Goal: Information Seeking & Learning: Learn about a topic

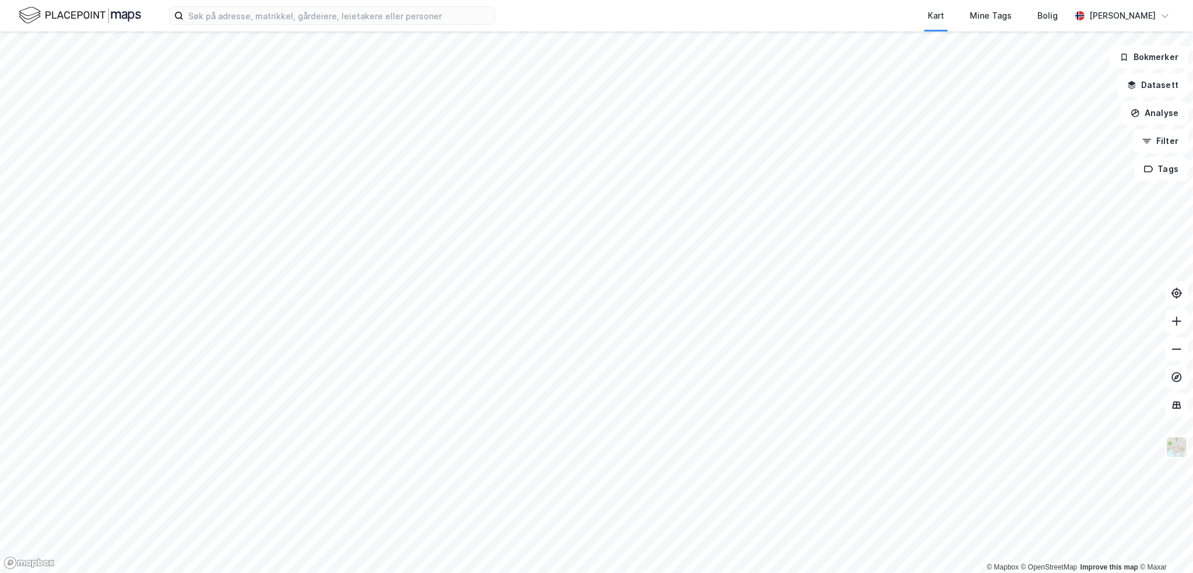
click at [597, 1] on div "Kart Mine Tags [PERSON_NAME] [PERSON_NAME] © Mapbox © OpenStreetMap Improve thi…" at bounding box center [596, 286] width 1193 height 573
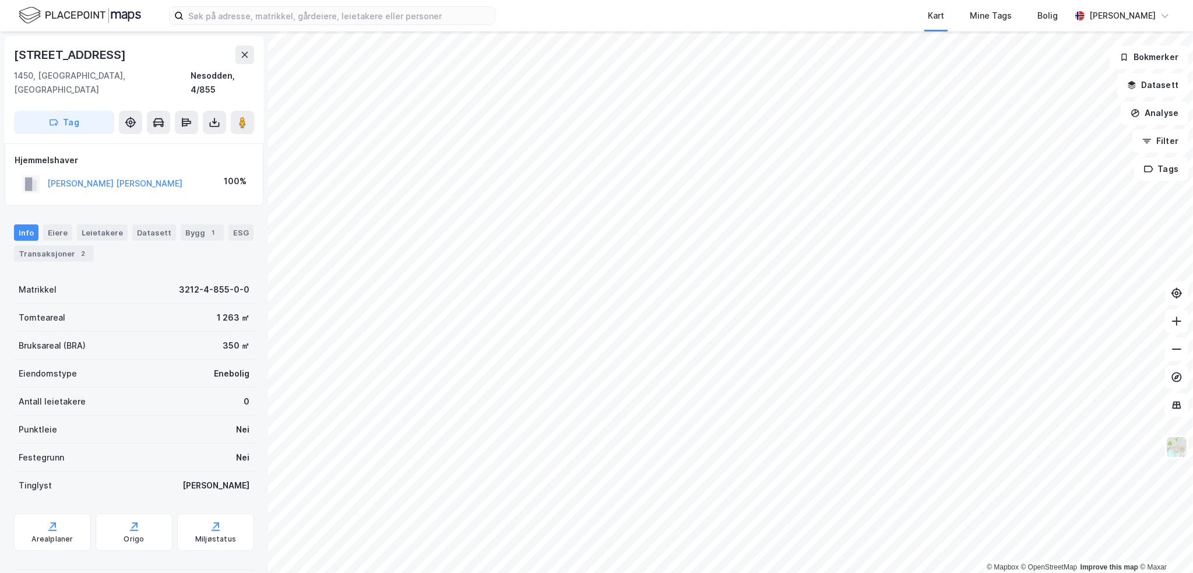
click at [57, 62] on div "[STREET_ADDRESS]" at bounding box center [71, 54] width 114 height 19
click at [0, 0] on button "[PERSON_NAME] [PERSON_NAME]" at bounding box center [0, 0] width 0 height 0
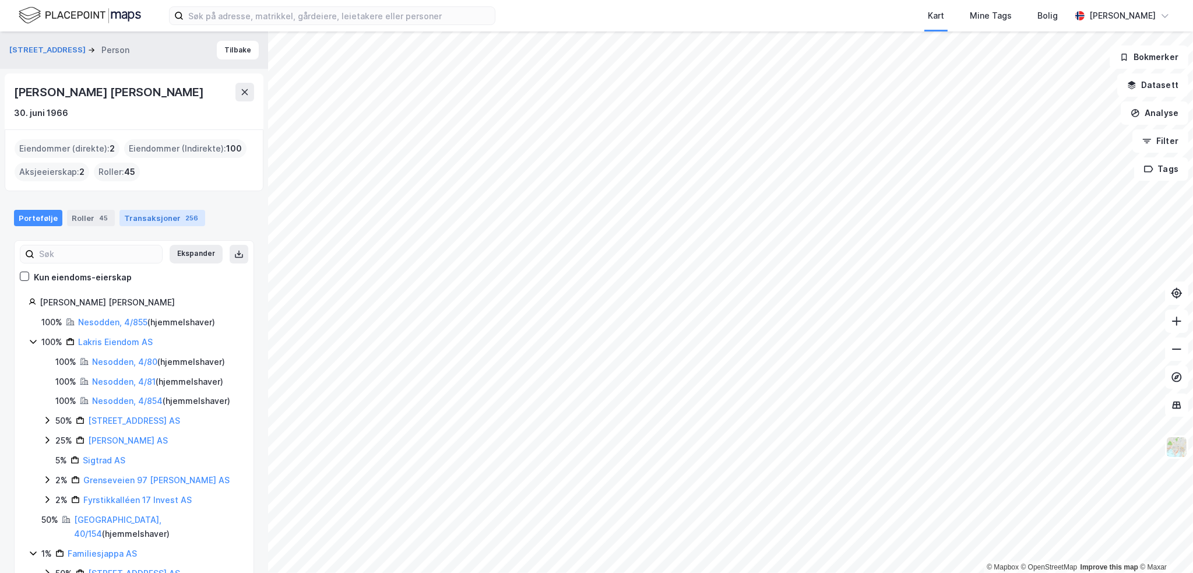
click at [147, 217] on div "Transaksjoner 256" at bounding box center [162, 218] width 86 height 16
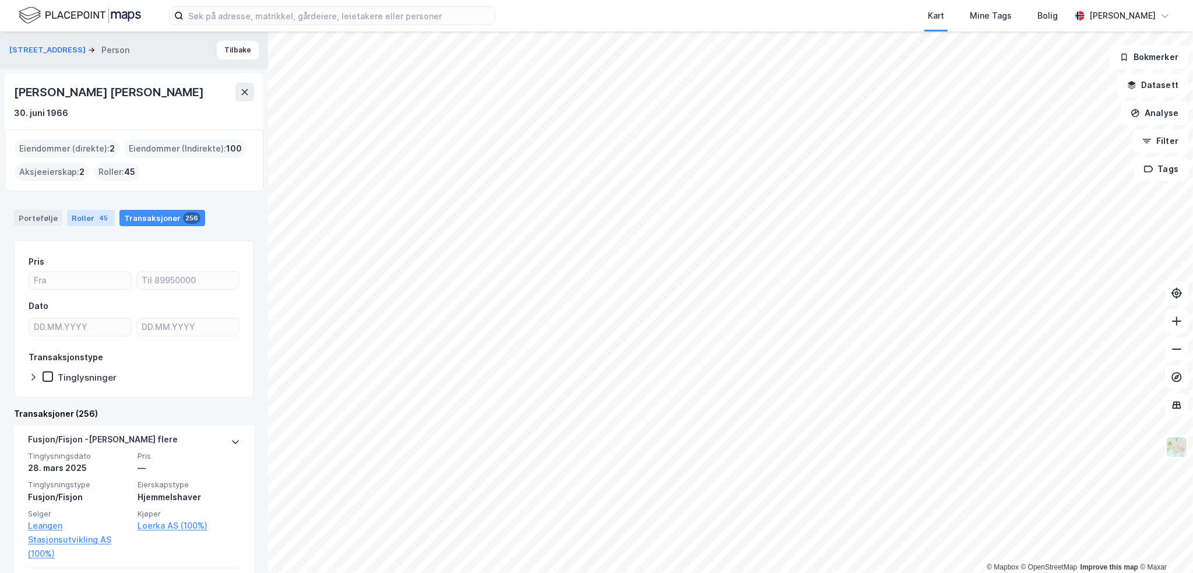
click at [87, 221] on div "Roller 45" at bounding box center [91, 218] width 48 height 16
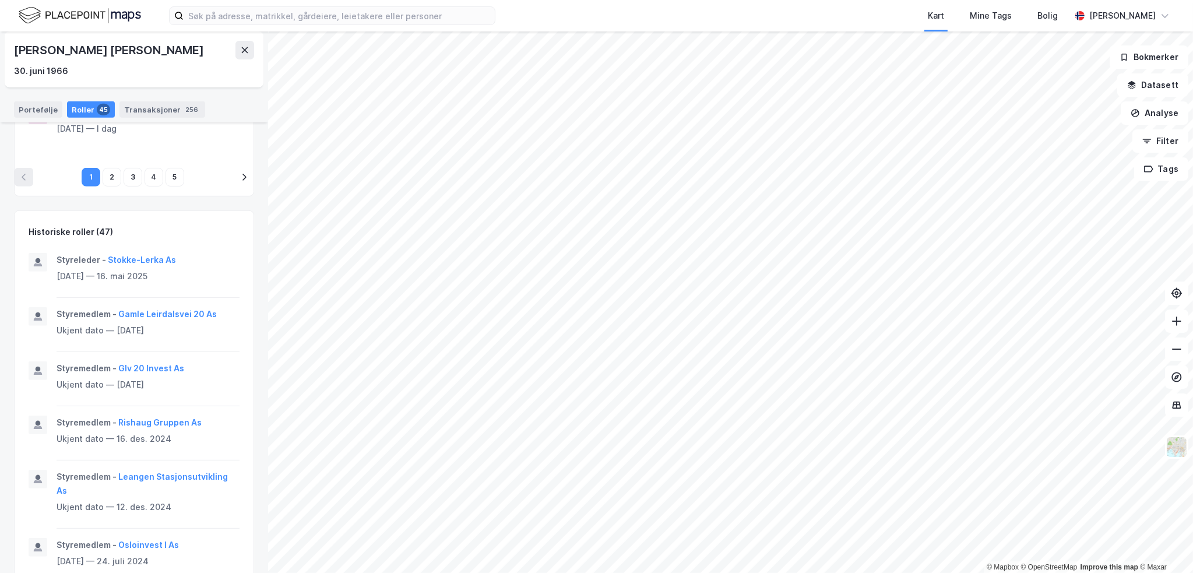
scroll to position [699, 0]
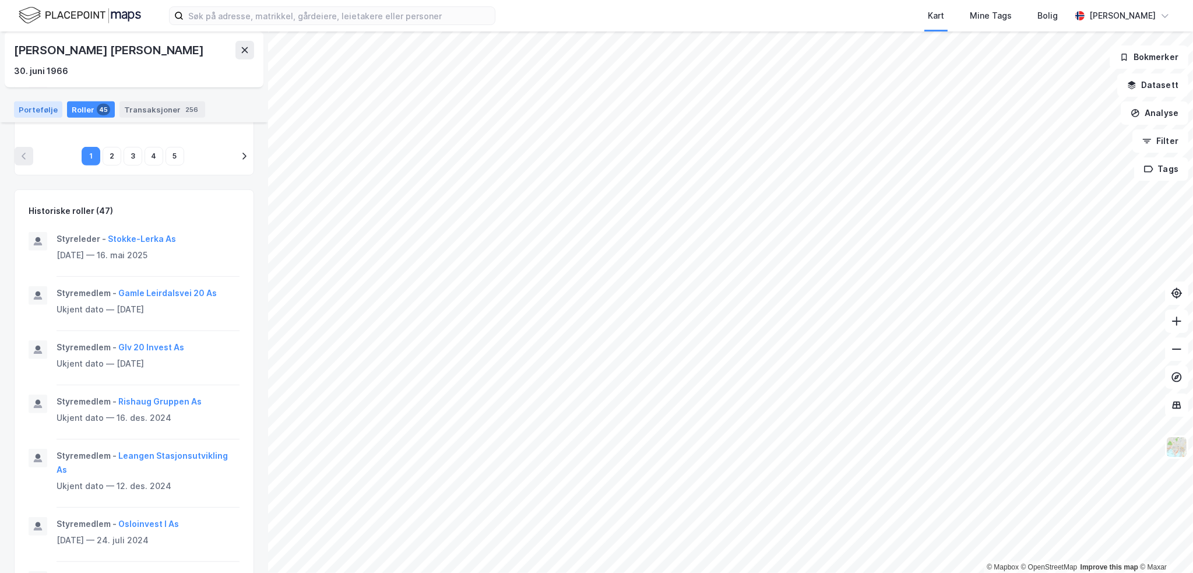
click at [24, 112] on div "Portefølje" at bounding box center [38, 109] width 48 height 16
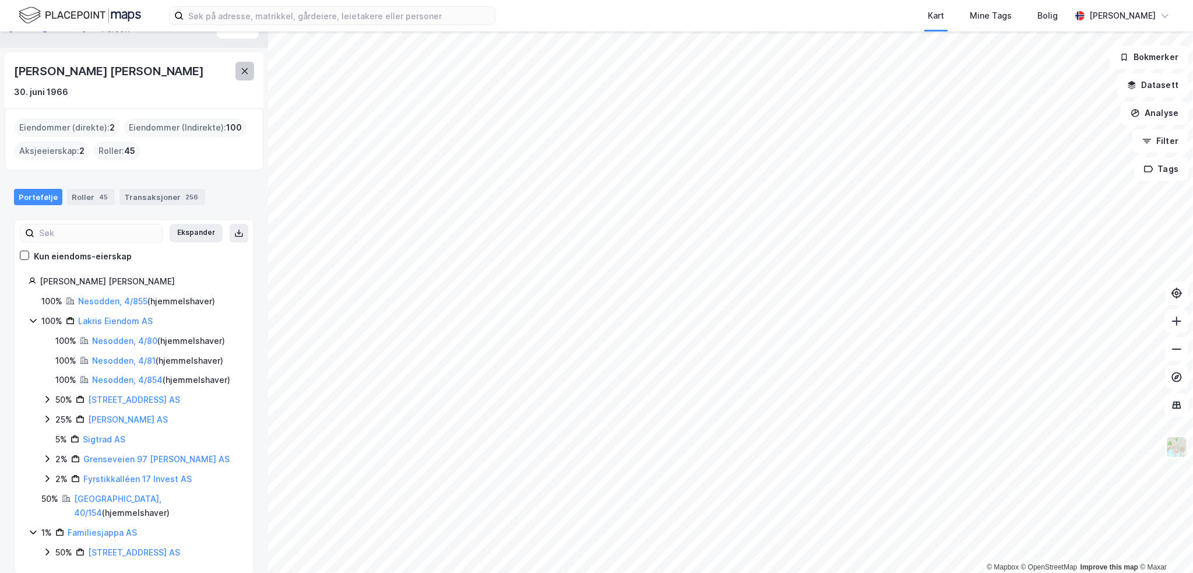
click at [240, 72] on icon at bounding box center [244, 70] width 9 height 9
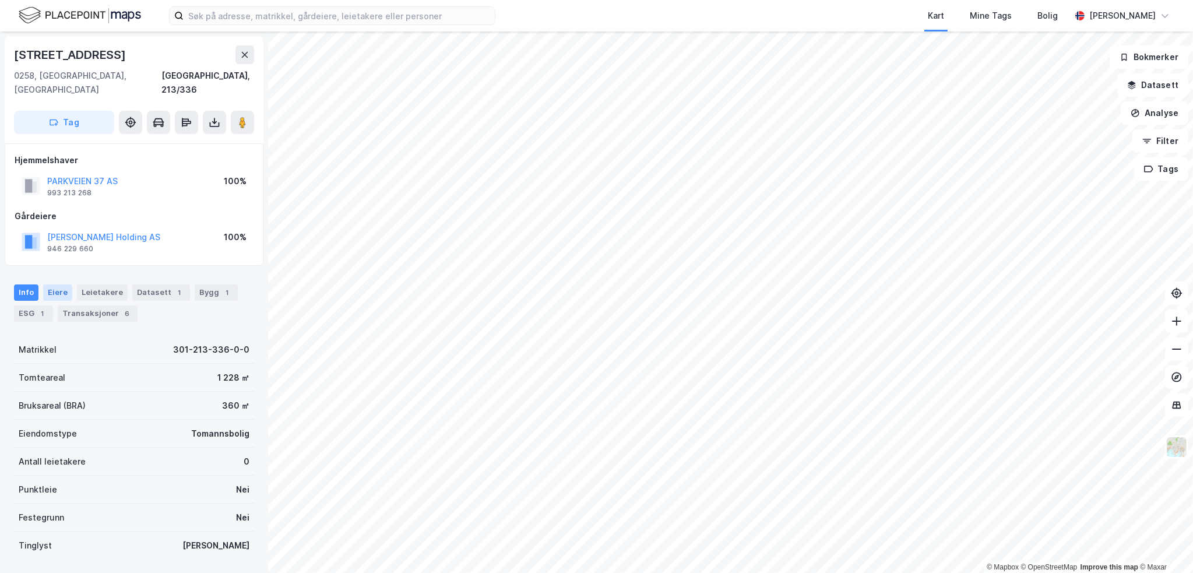
click at [58, 284] on div "Eiere" at bounding box center [57, 292] width 29 height 16
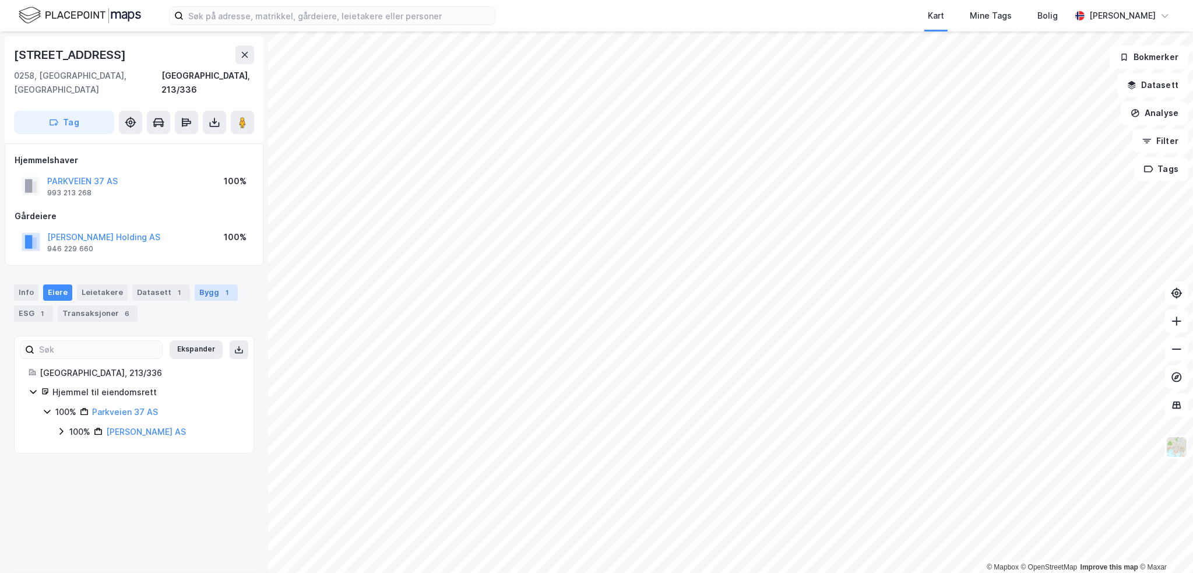
click at [195, 284] on div "Bygg 1" at bounding box center [216, 292] width 43 height 16
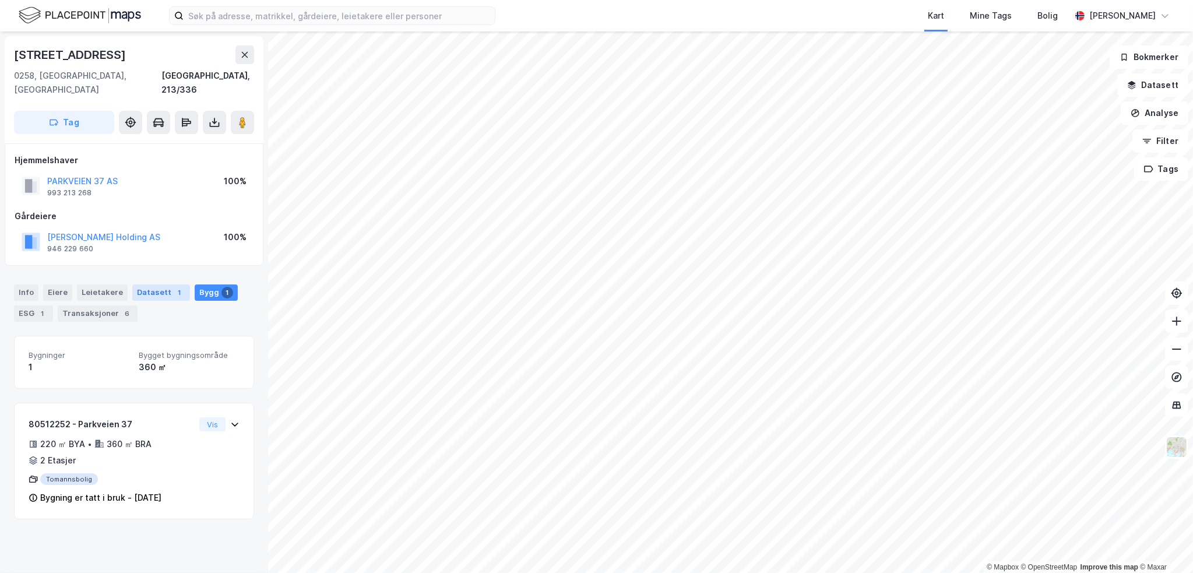
click at [153, 284] on div "Datasett 1" at bounding box center [161, 292] width 58 height 16
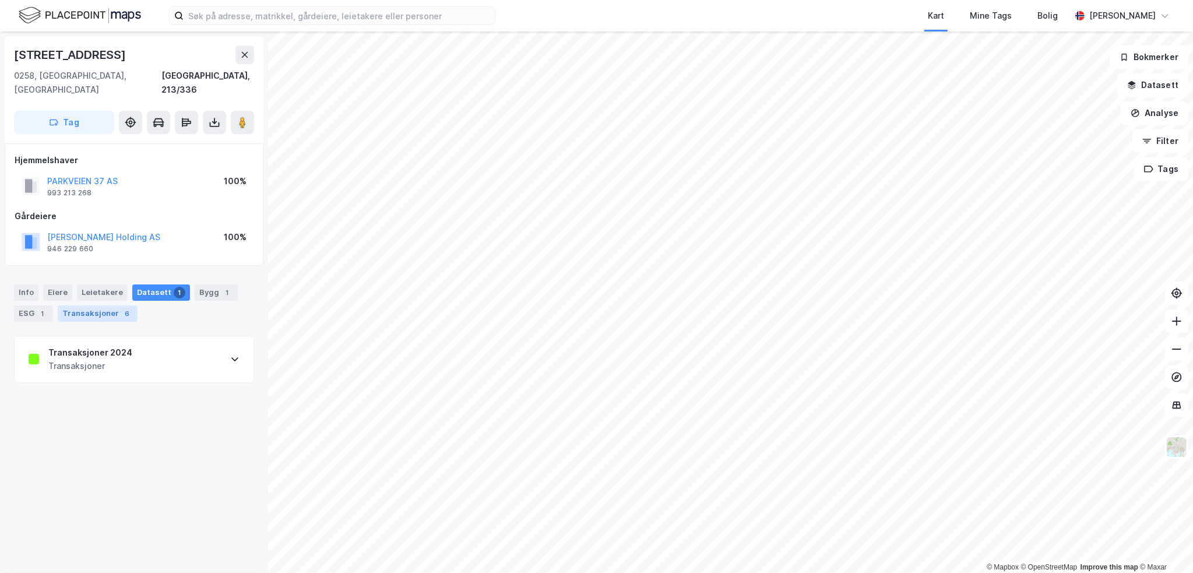
click at [121, 308] on div "6" at bounding box center [127, 314] width 12 height 12
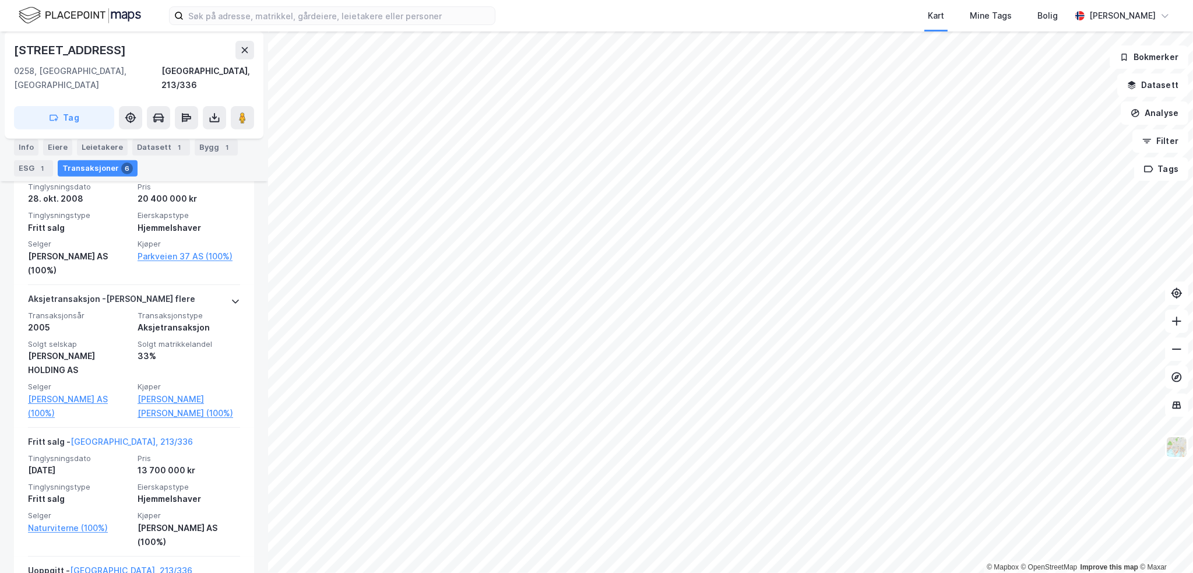
scroll to position [699, 0]
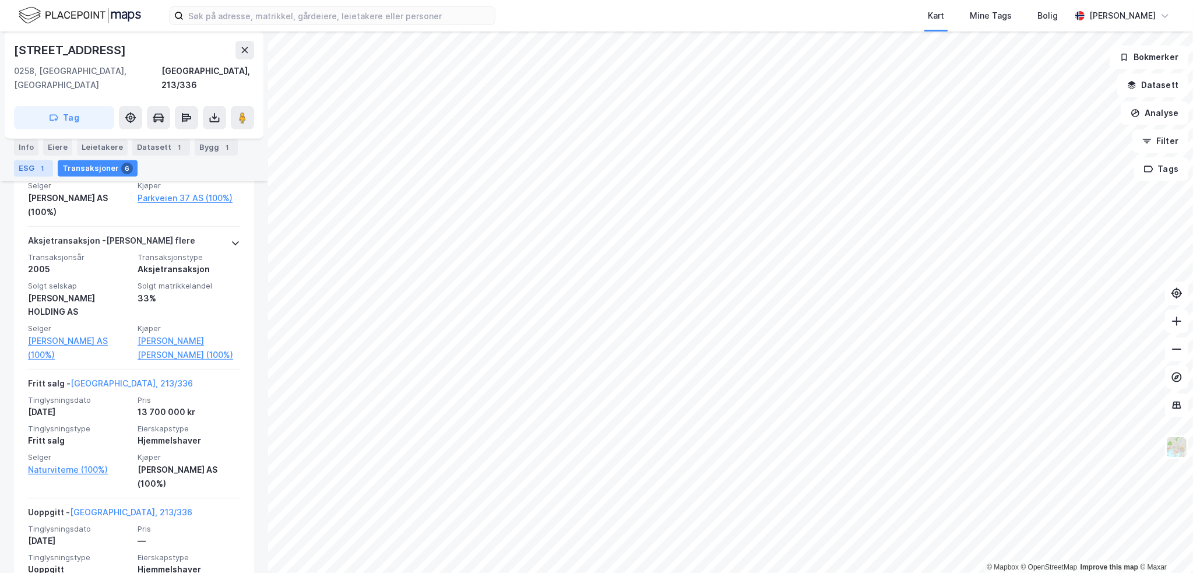
click at [31, 170] on div "ESG 1" at bounding box center [33, 168] width 39 height 16
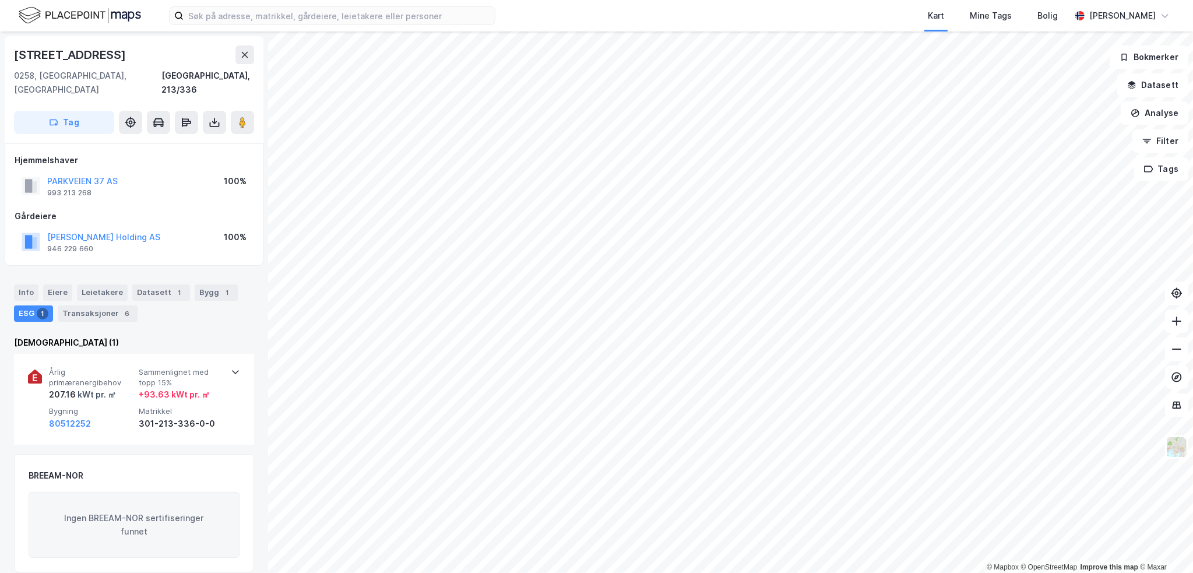
click at [67, 270] on div "Info [PERSON_NAME] Datasett 1 Bygg 1 ESG 1 Transaksjoner 6" at bounding box center [134, 298] width 268 height 56
click at [62, 284] on div "Eiere" at bounding box center [57, 292] width 29 height 16
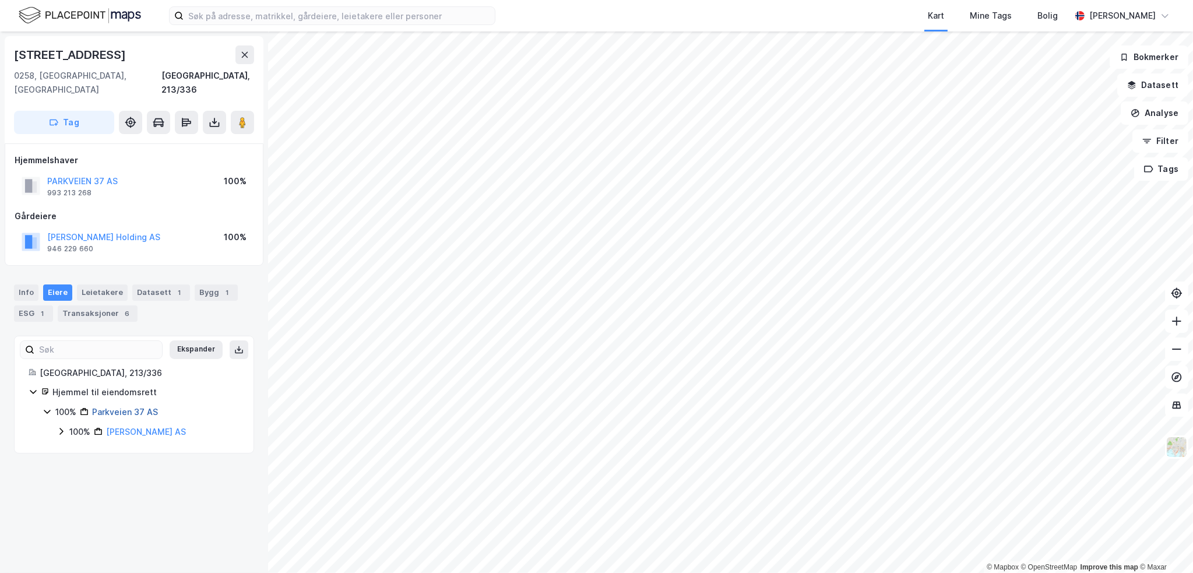
click at [132, 407] on link "Parkveien 37 AS" at bounding box center [125, 412] width 66 height 10
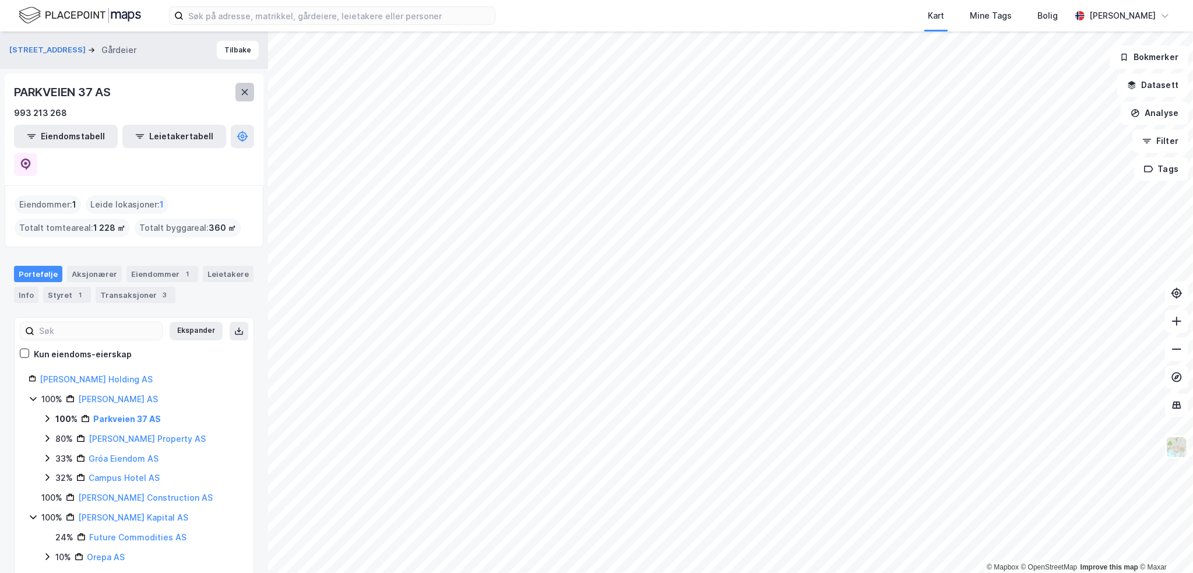
click at [246, 93] on icon at bounding box center [245, 92] width 6 height 6
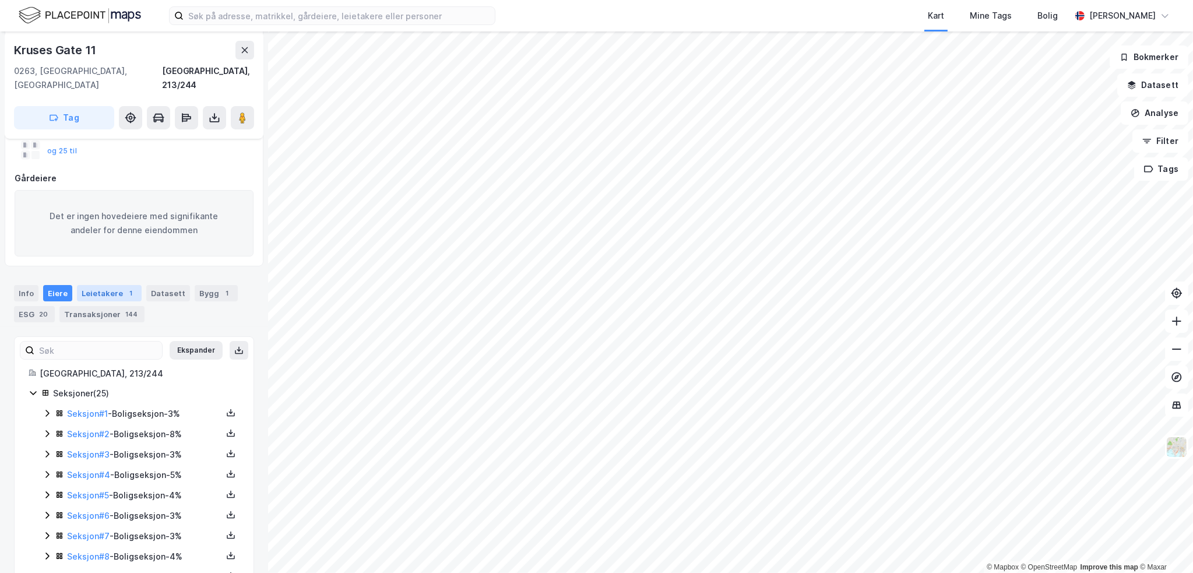
click at [115, 285] on div "Leietakere 1" at bounding box center [109, 293] width 65 height 16
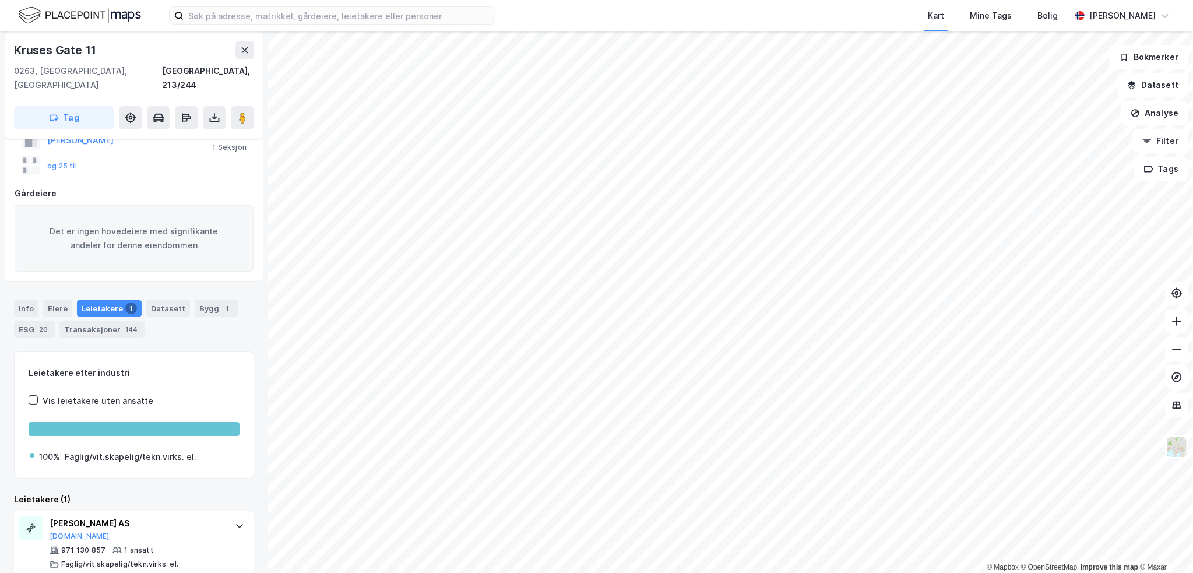
scroll to position [101, 0]
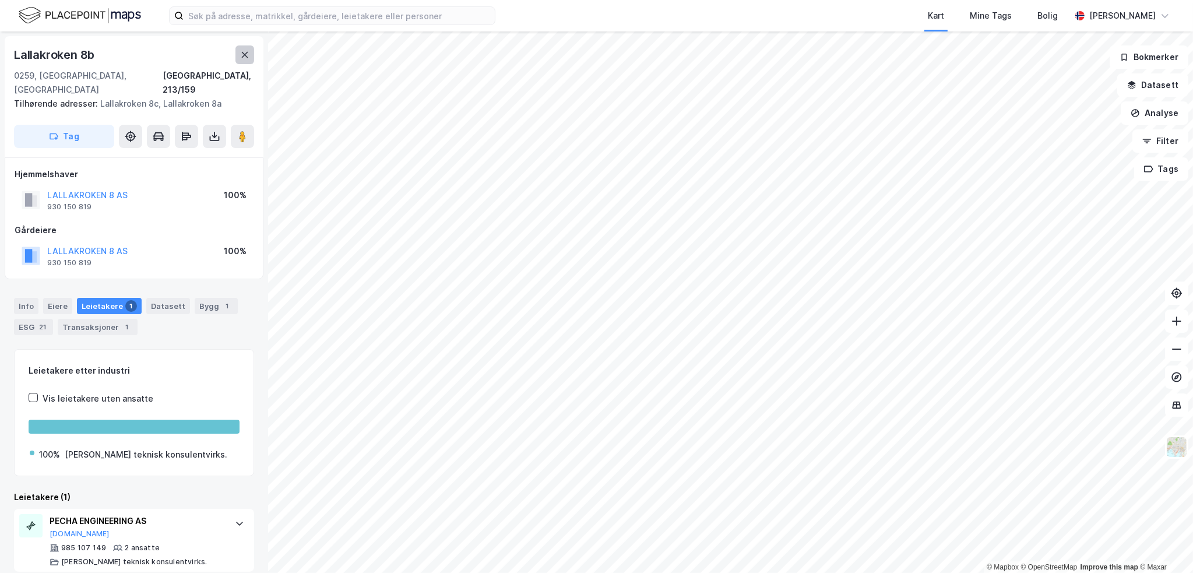
click at [245, 60] on button at bounding box center [244, 54] width 19 height 19
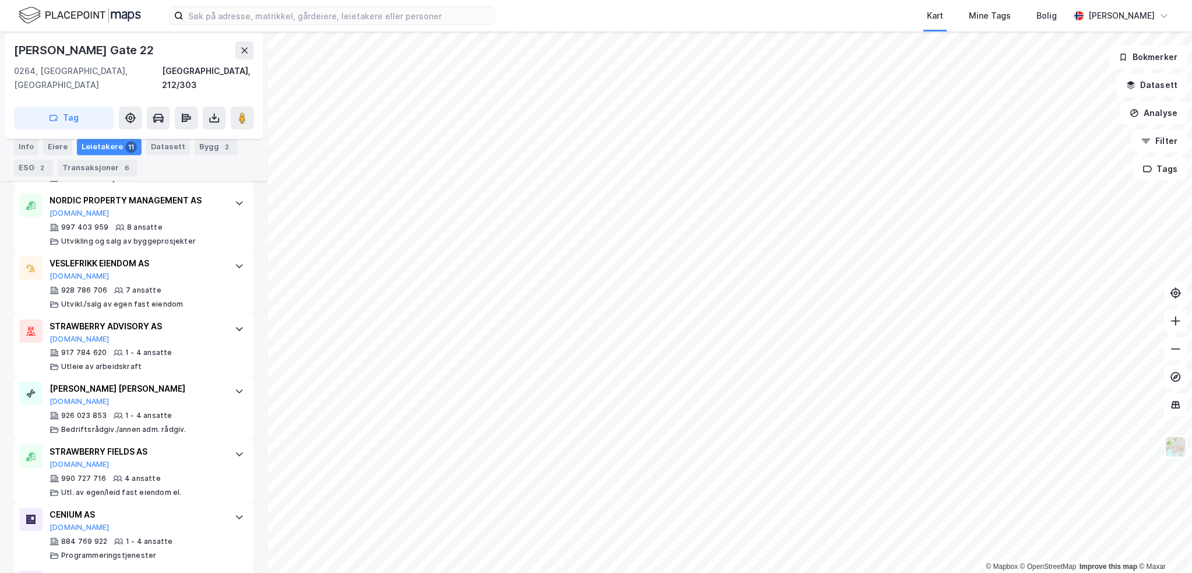
scroll to position [548, 0]
click at [238, 52] on button at bounding box center [244, 50] width 19 height 19
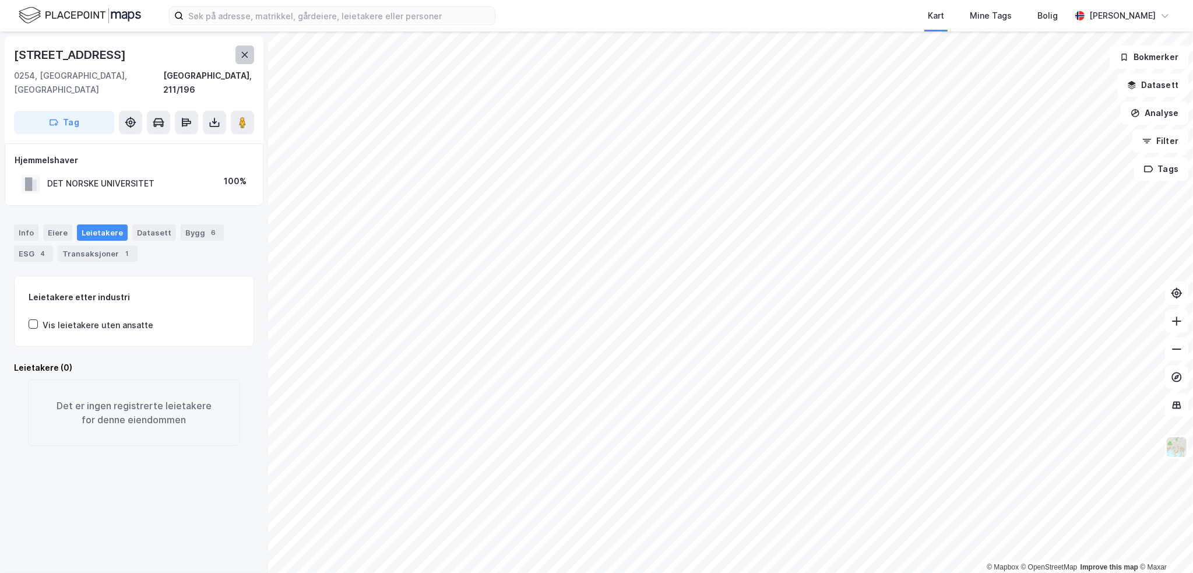
click at [247, 55] on icon at bounding box center [244, 54] width 9 height 9
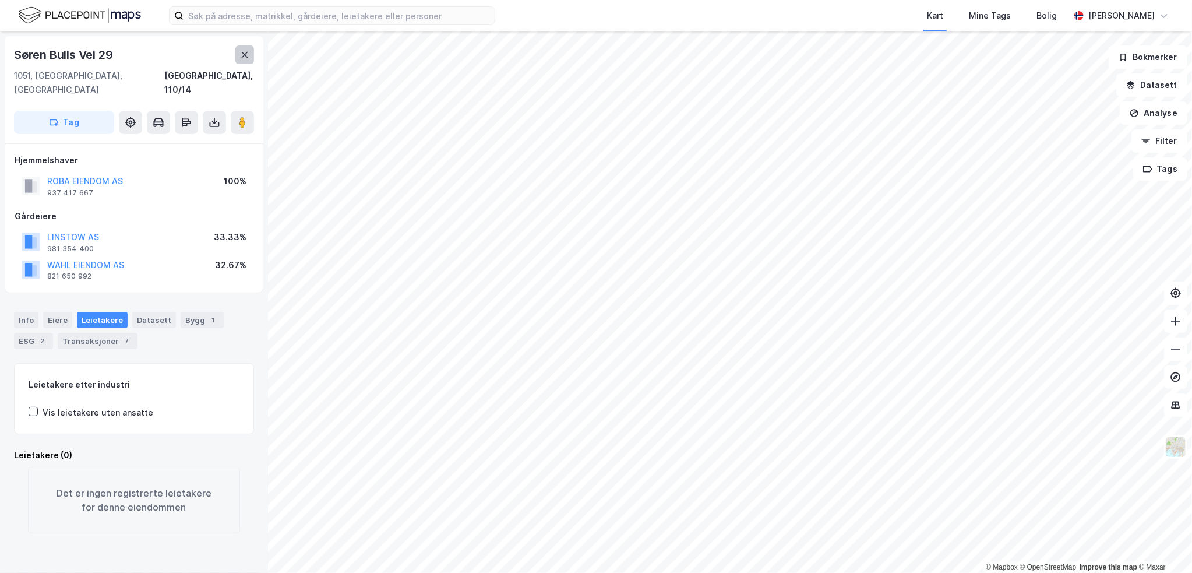
click at [242, 60] on button at bounding box center [244, 54] width 19 height 19
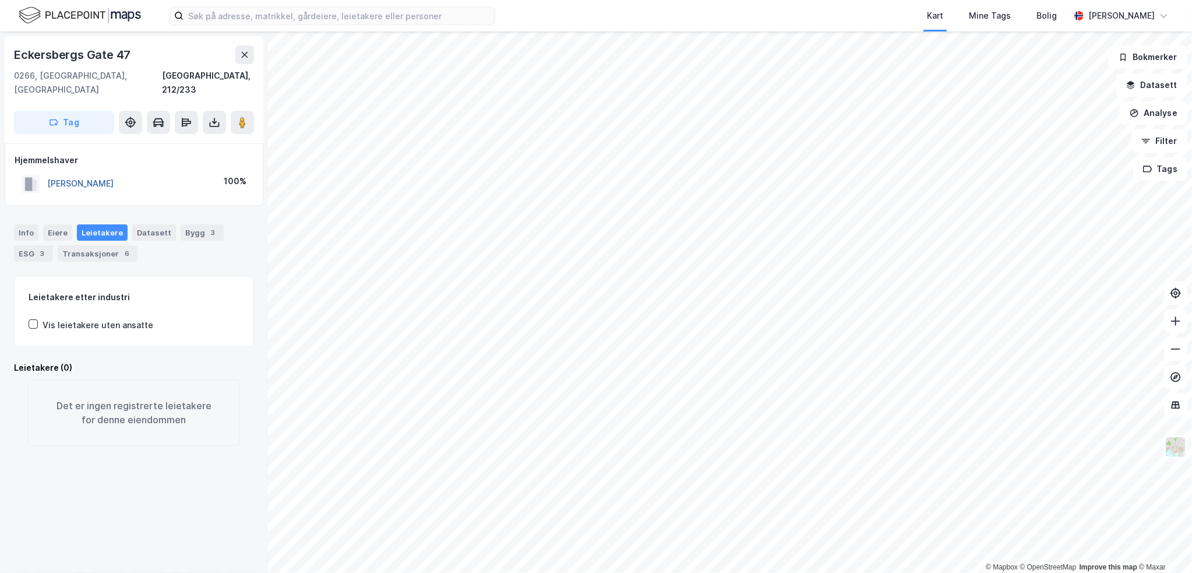
click at [0, 0] on button "[PERSON_NAME]" at bounding box center [0, 0] width 0 height 0
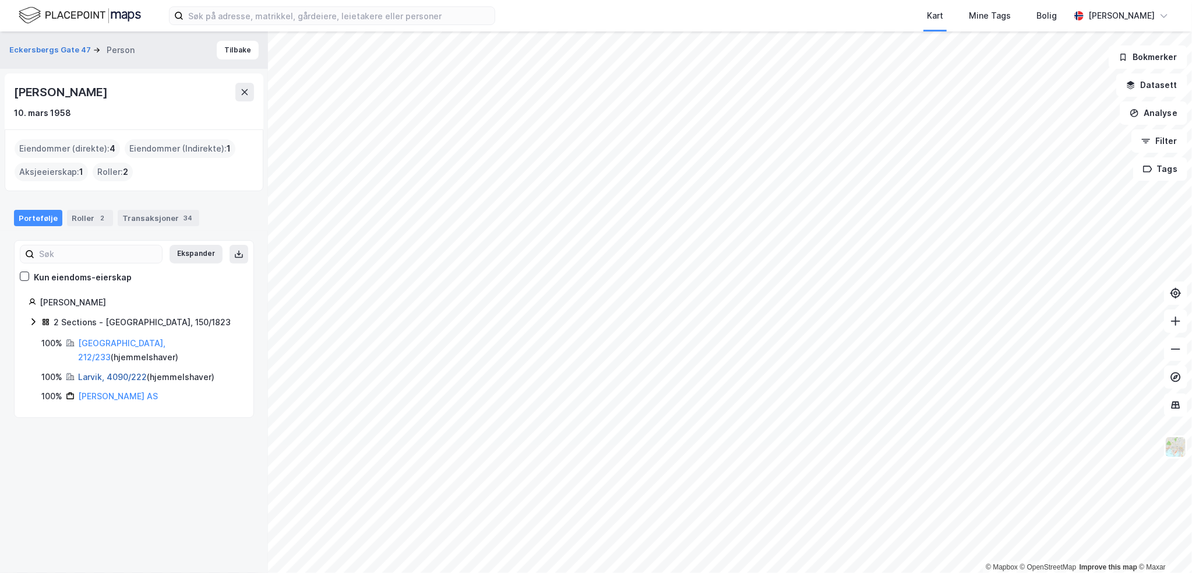
click at [98, 372] on link "Larvik, 4090/222" at bounding box center [112, 377] width 69 height 10
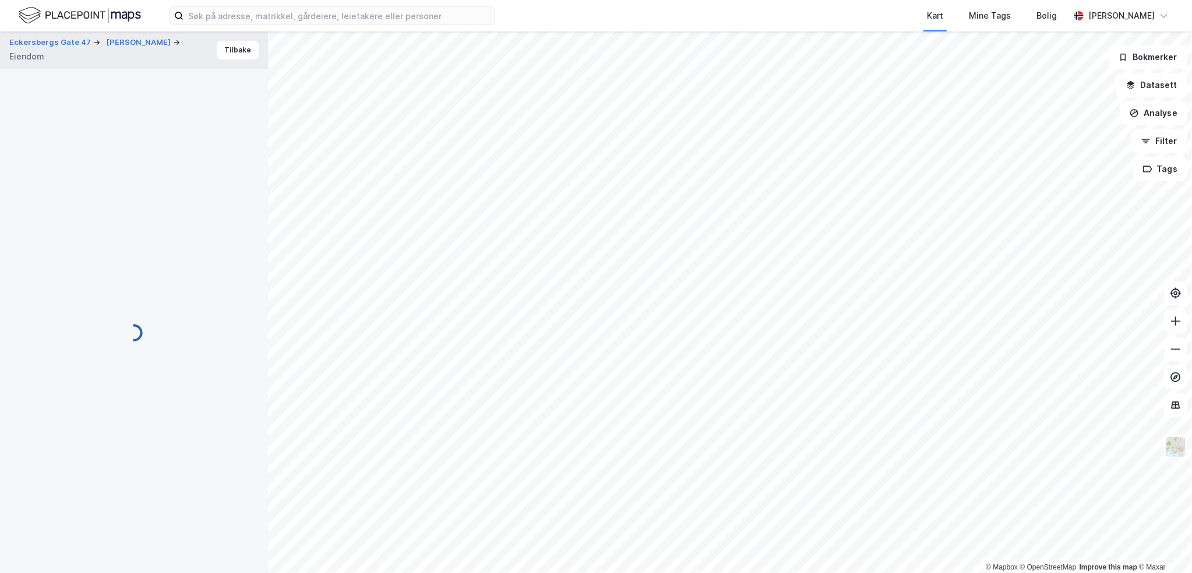
scroll to position [38, 0]
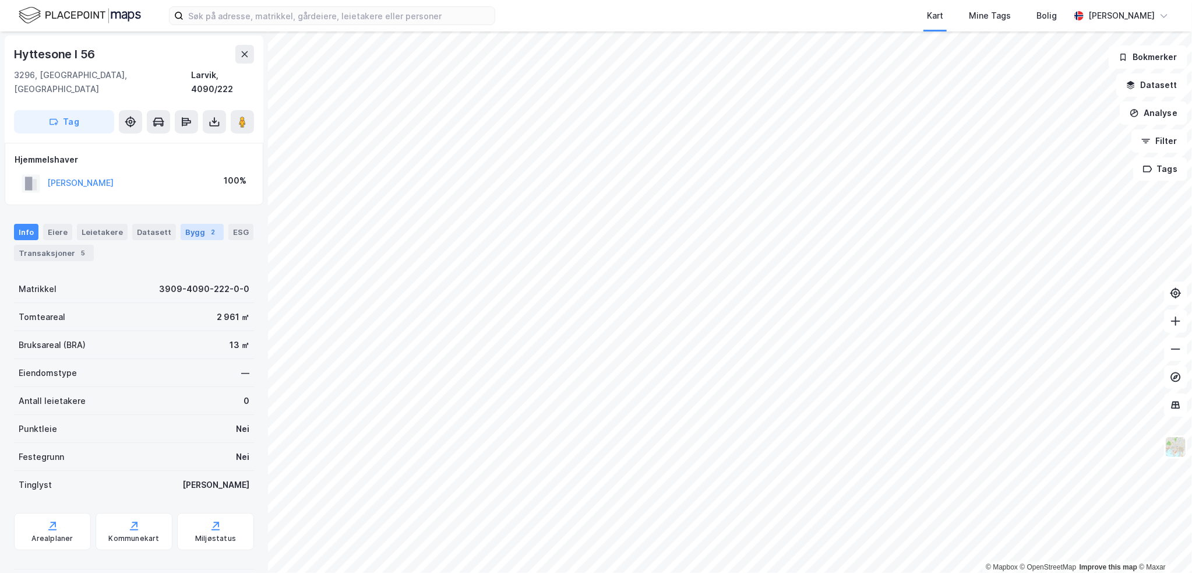
click at [181, 224] on div "Bygg 2" at bounding box center [202, 232] width 43 height 16
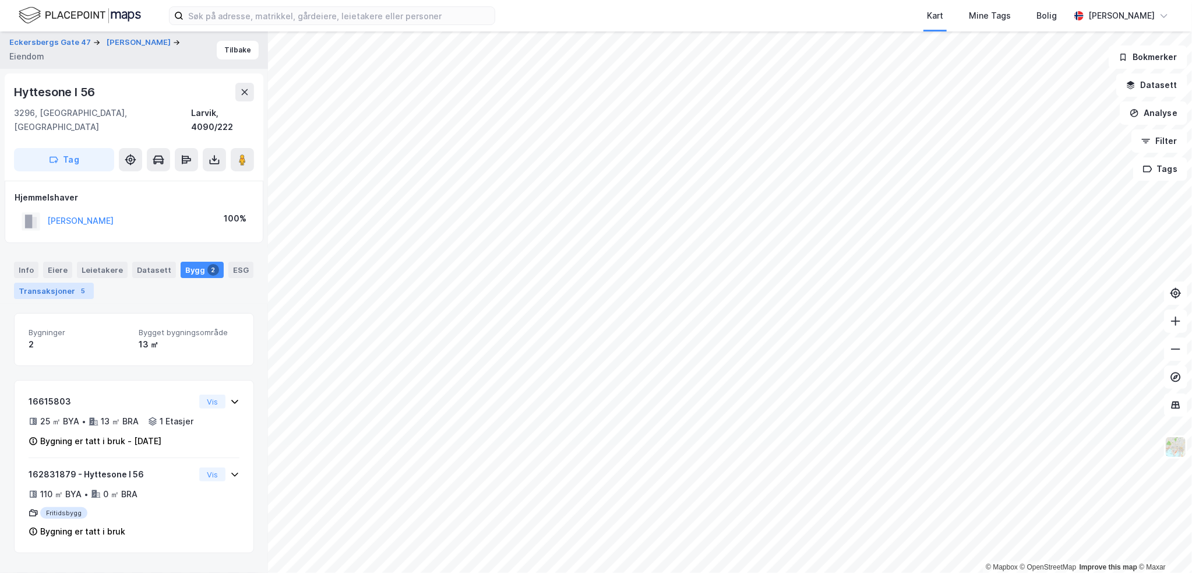
click at [66, 283] on div "Transaksjoner 5" at bounding box center [54, 291] width 80 height 16
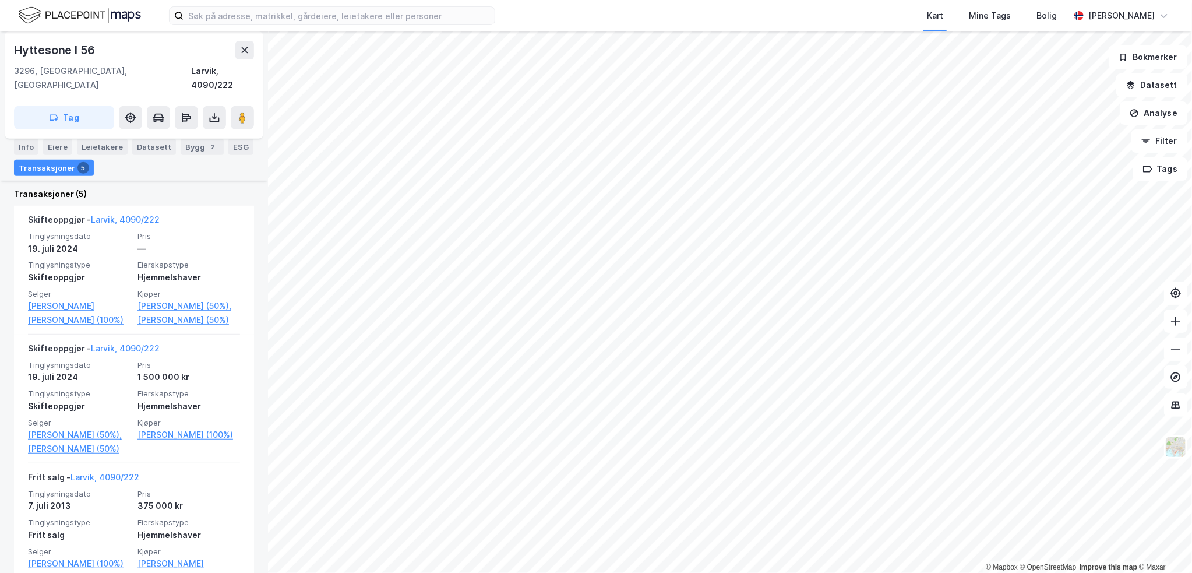
scroll to position [350, 0]
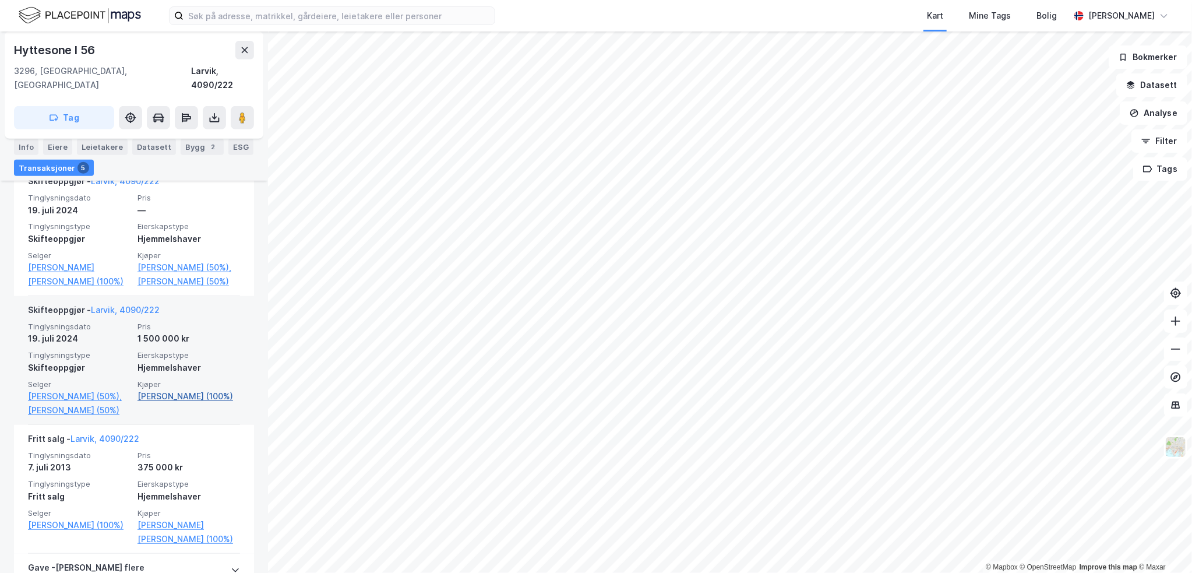
click at [187, 389] on link "[PERSON_NAME] (100%)" at bounding box center [188, 396] width 103 height 14
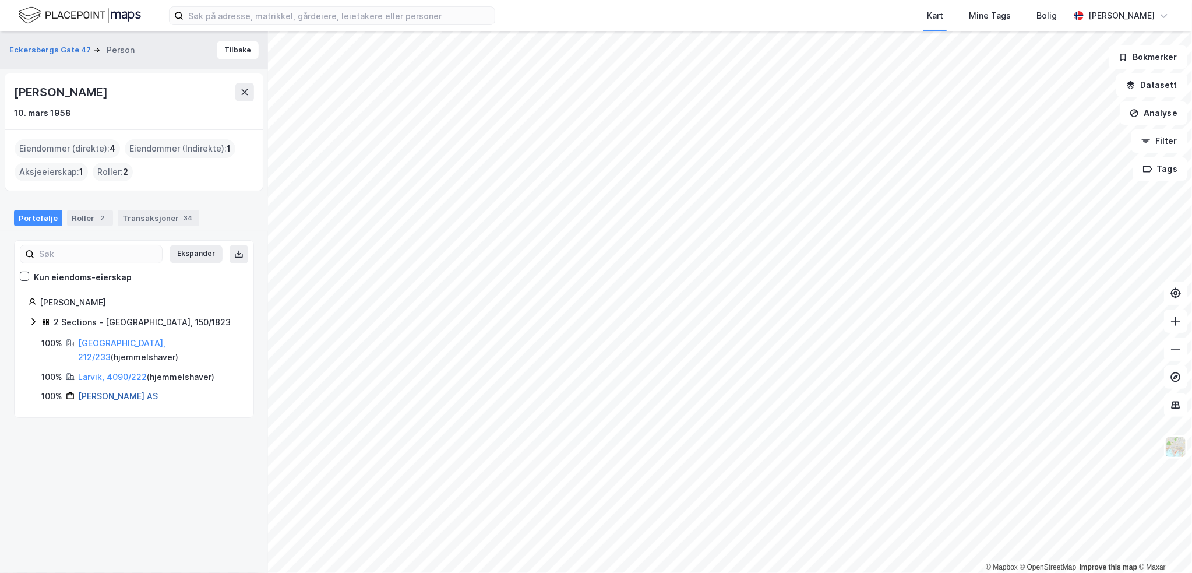
click at [100, 391] on link "[PERSON_NAME] AS" at bounding box center [118, 396] width 80 height 10
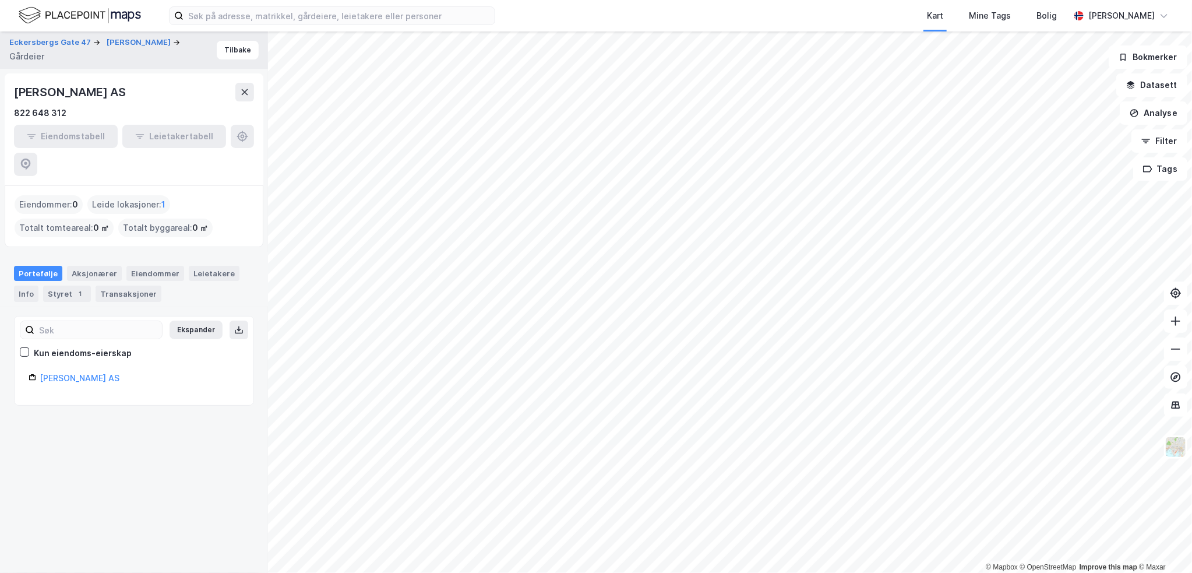
drag, startPoint x: 93, startPoint y: 379, endPoint x: 99, endPoint y: 377, distance: 6.6
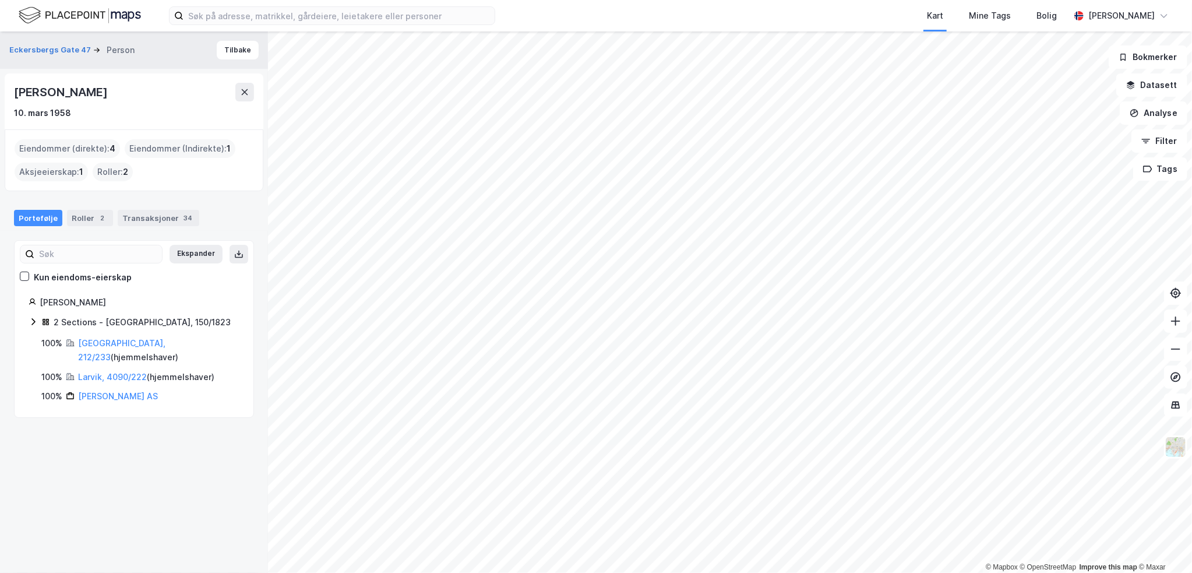
click at [106, 322] on div "2 Sections - [GEOGRAPHIC_DATA], 150/1823" at bounding box center [142, 322] width 177 height 14
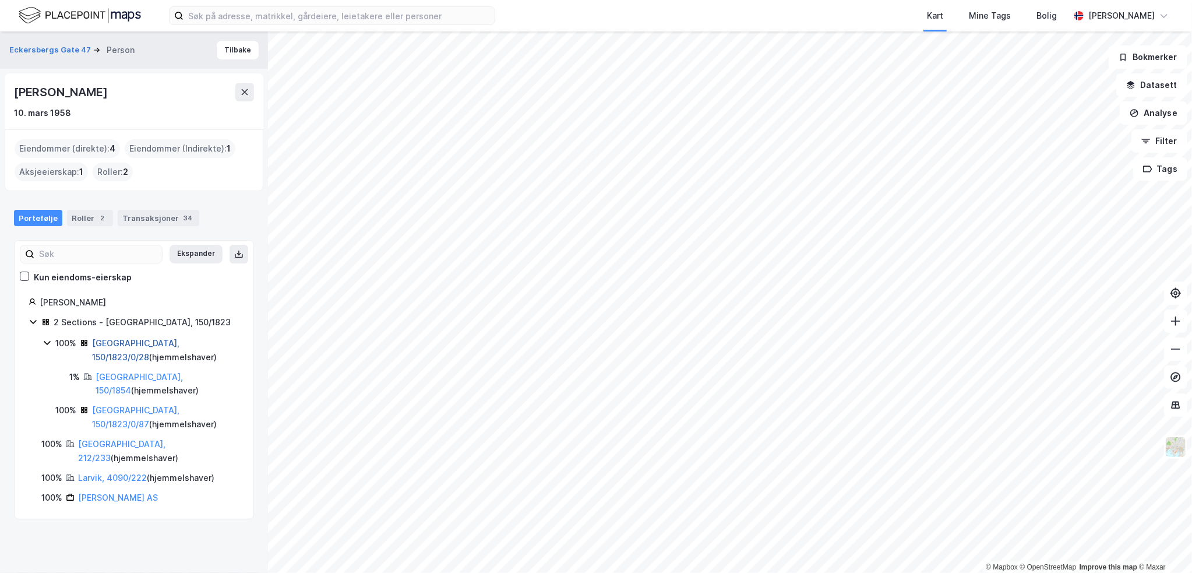
click at [111, 342] on link "[GEOGRAPHIC_DATA], 150/1823/0/28" at bounding box center [135, 350] width 87 height 24
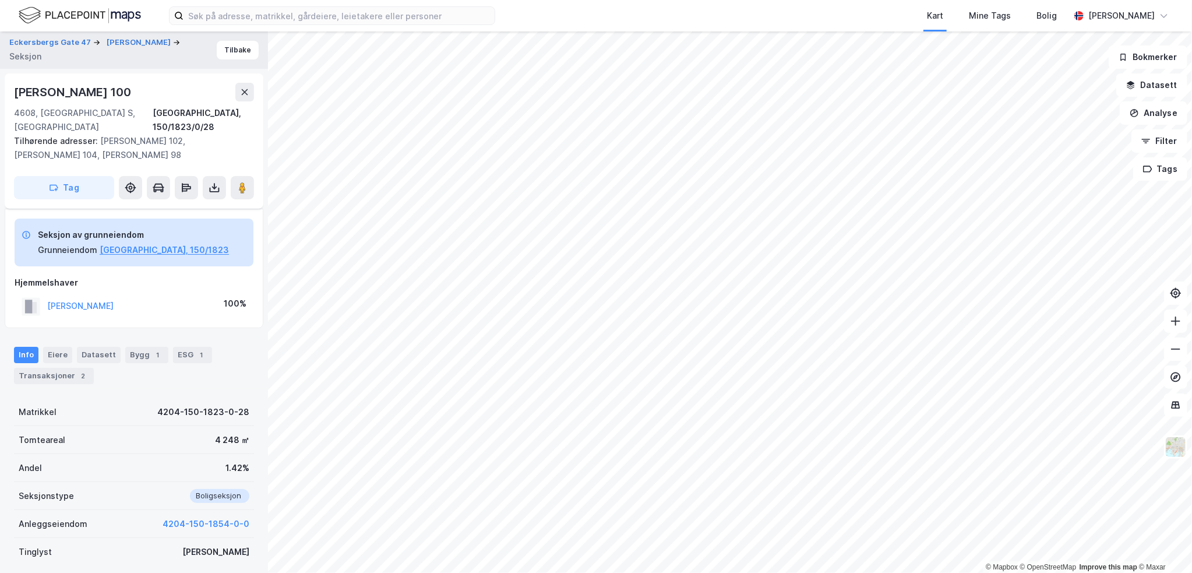
scroll to position [128, 0]
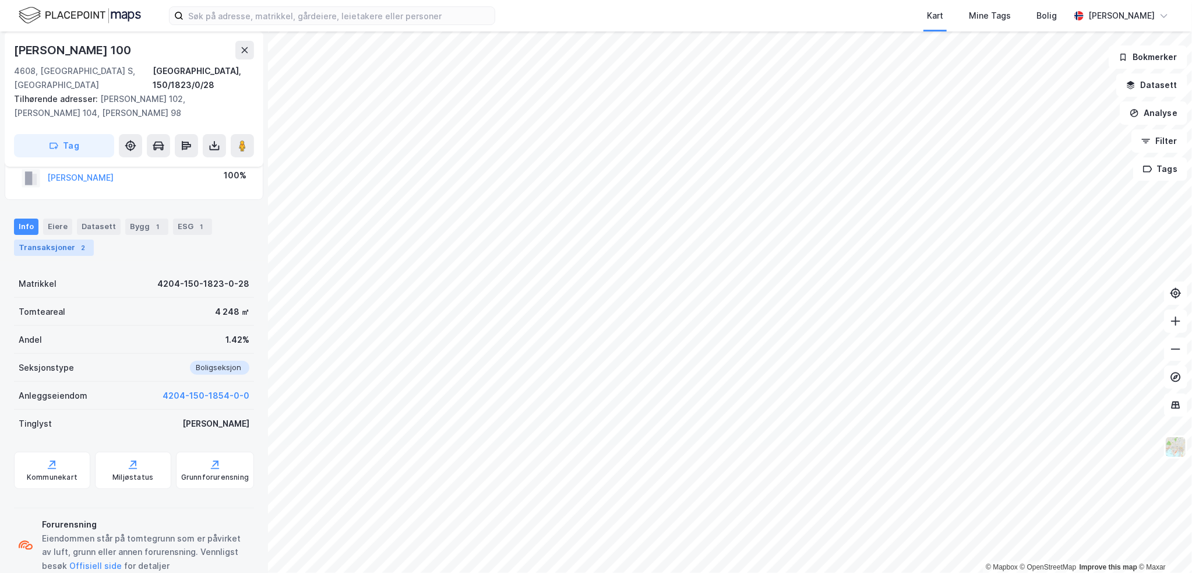
click at [44, 239] on div "Transaksjoner 2" at bounding box center [54, 247] width 80 height 16
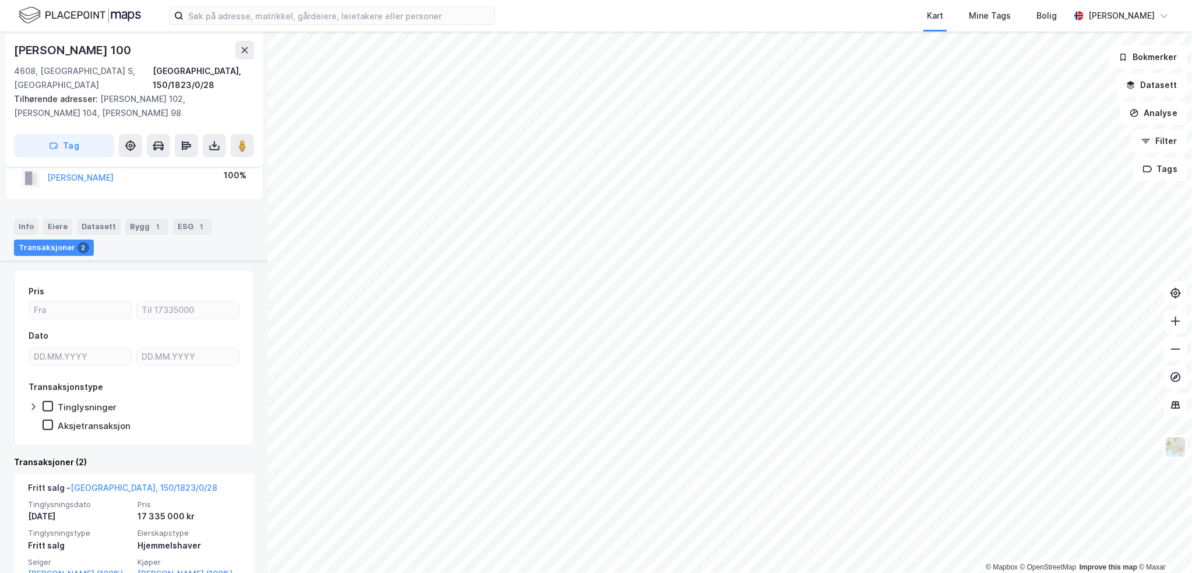
scroll to position [258, 0]
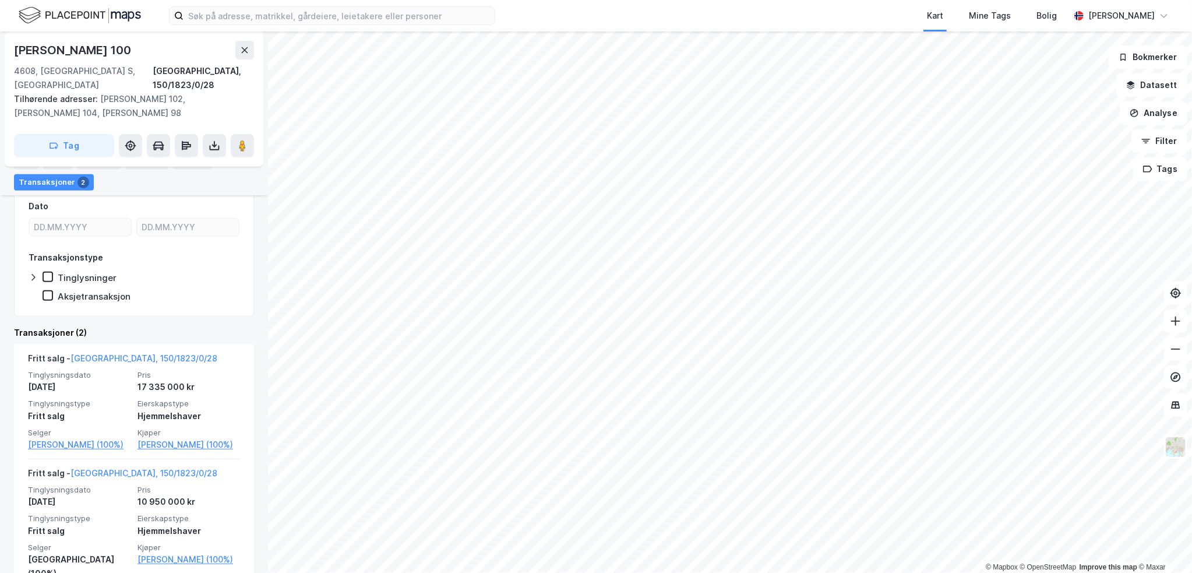
drag, startPoint x: 20, startPoint y: 312, endPoint x: 27, endPoint y: 311, distance: 7.1
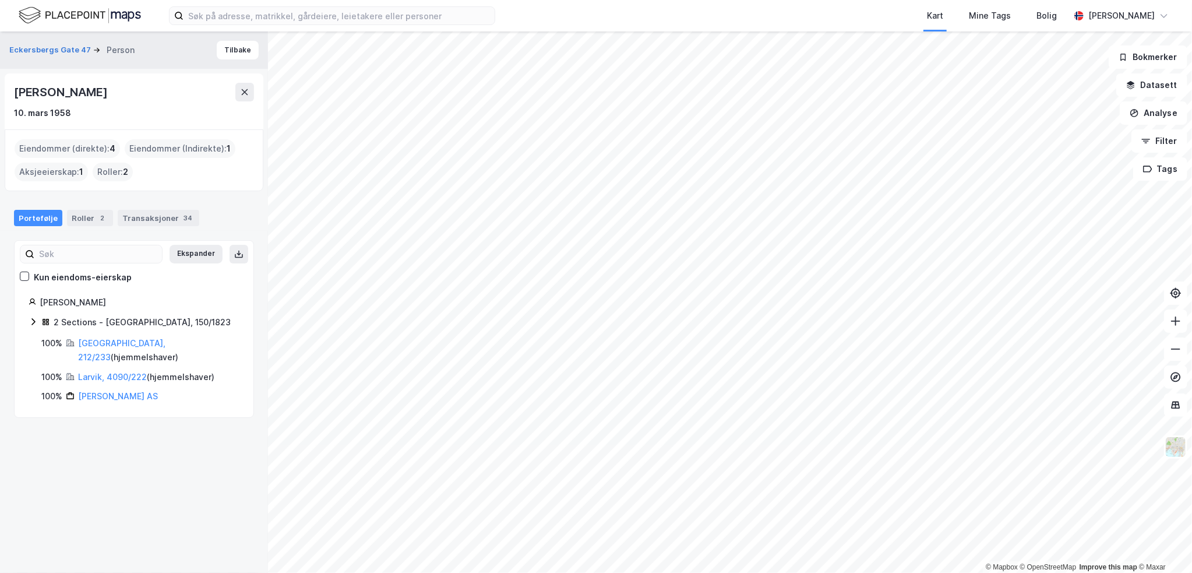
click at [118, 320] on div "2 Sections - [GEOGRAPHIC_DATA], 150/1823" at bounding box center [142, 322] width 177 height 14
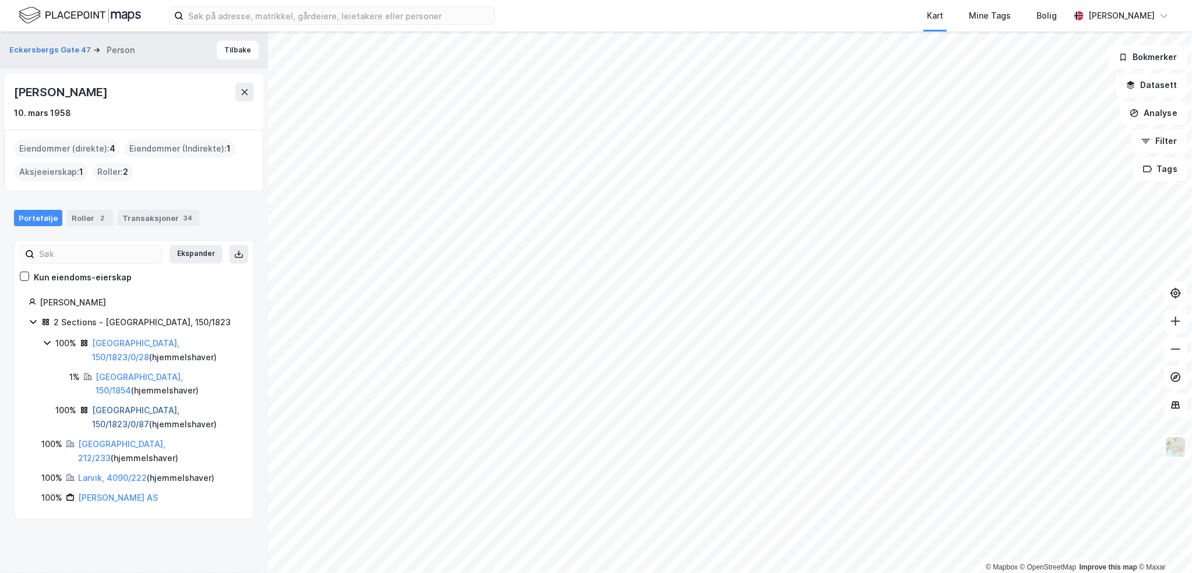
click at [152, 410] on link "[GEOGRAPHIC_DATA], 150/1823/0/87" at bounding box center [135, 417] width 87 height 24
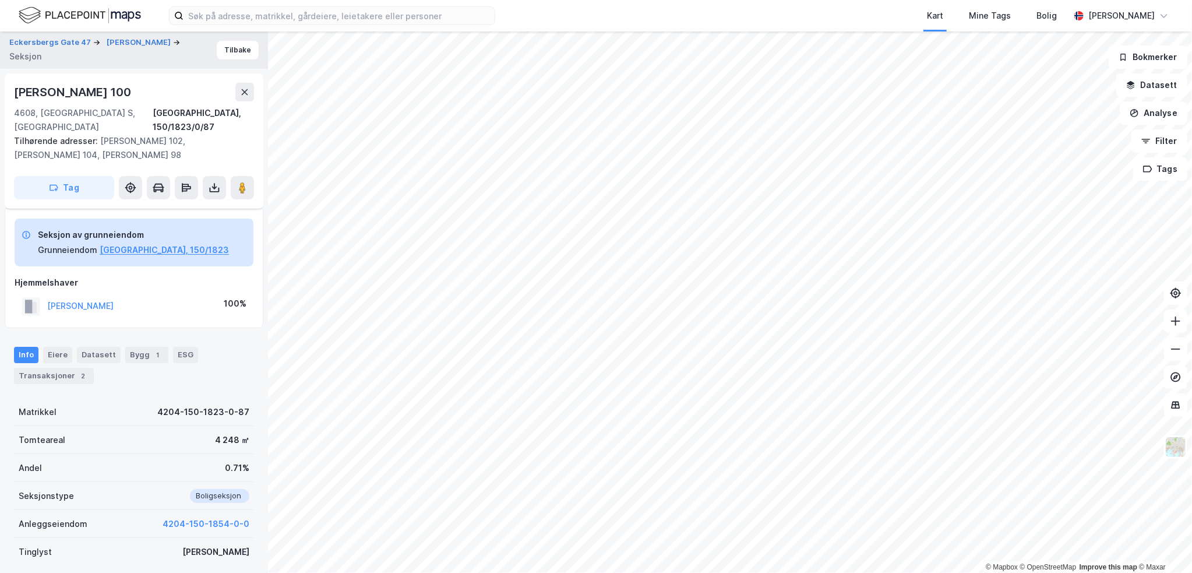
scroll to position [128, 0]
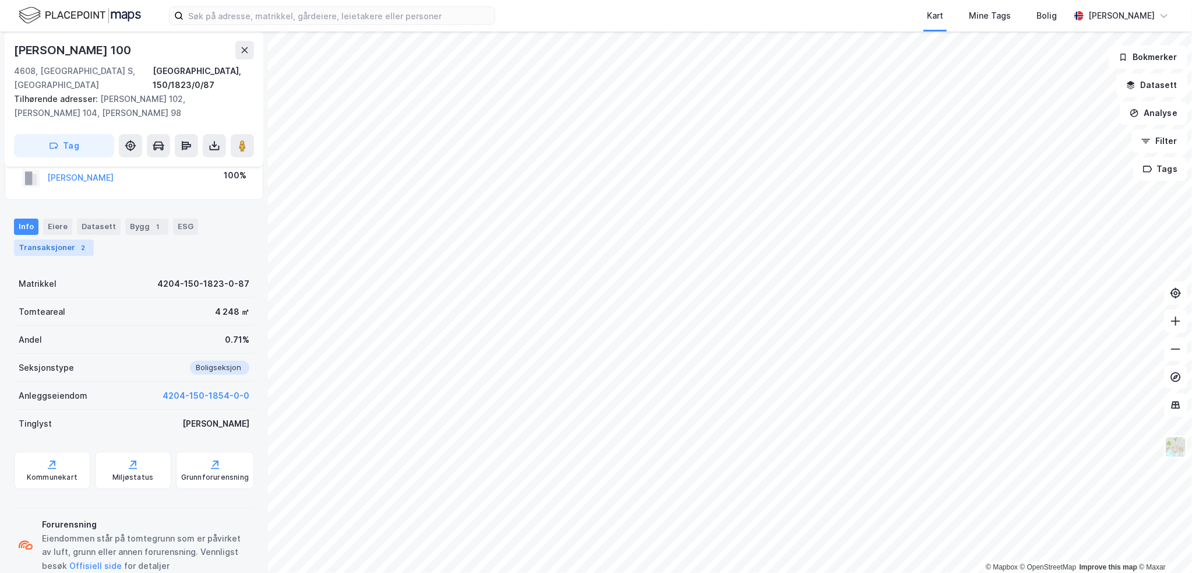
click at [63, 239] on div "Transaksjoner 2" at bounding box center [54, 247] width 80 height 16
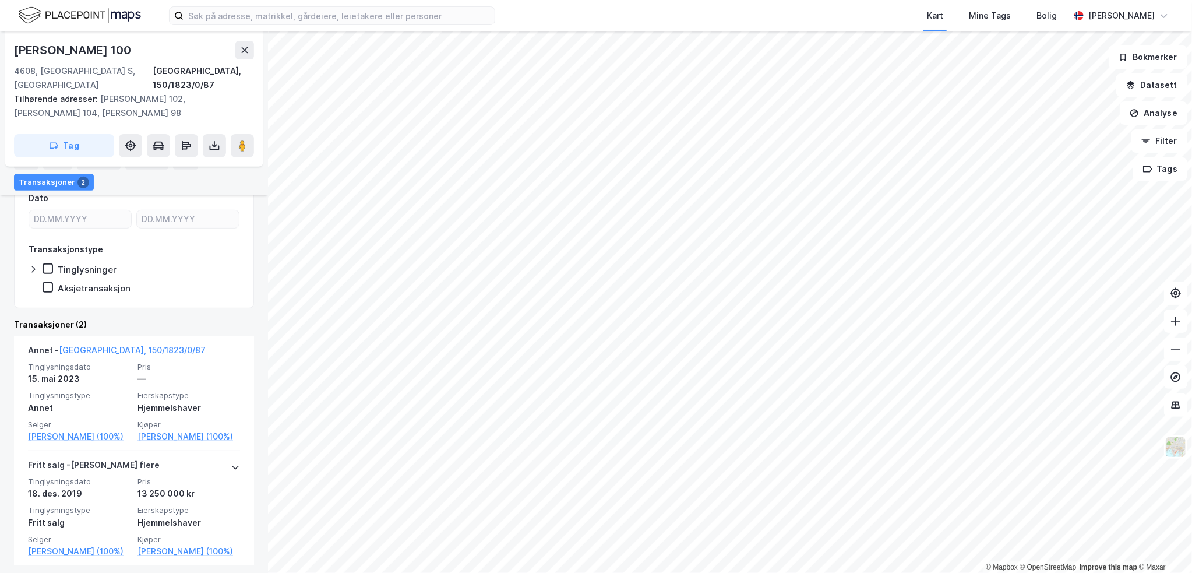
scroll to position [271, 0]
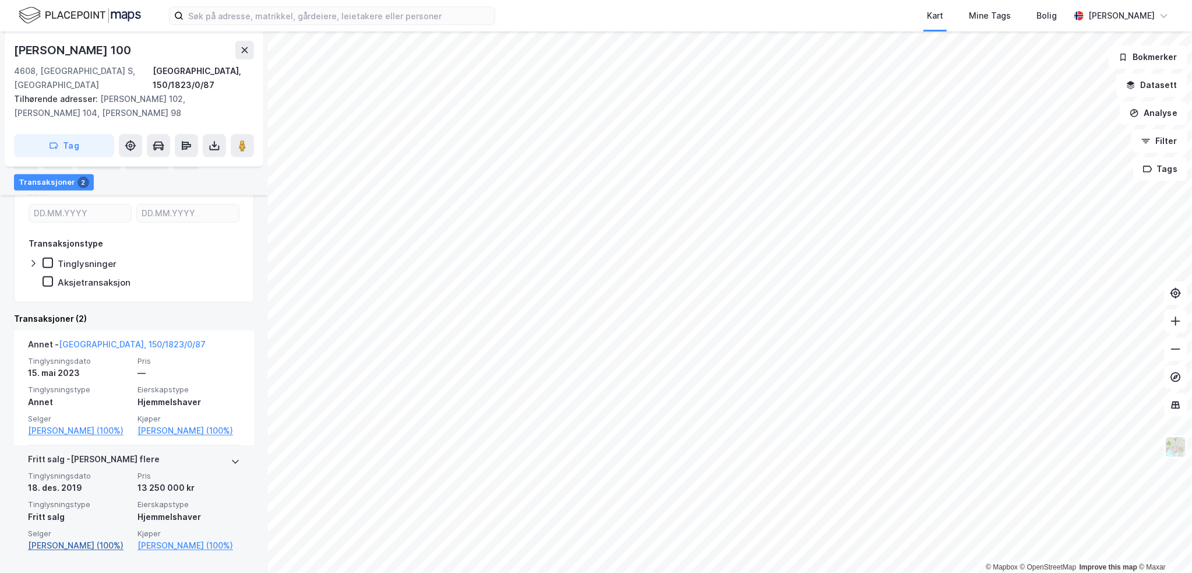
click at [91, 538] on link "[PERSON_NAME] (100%)" at bounding box center [79, 545] width 103 height 14
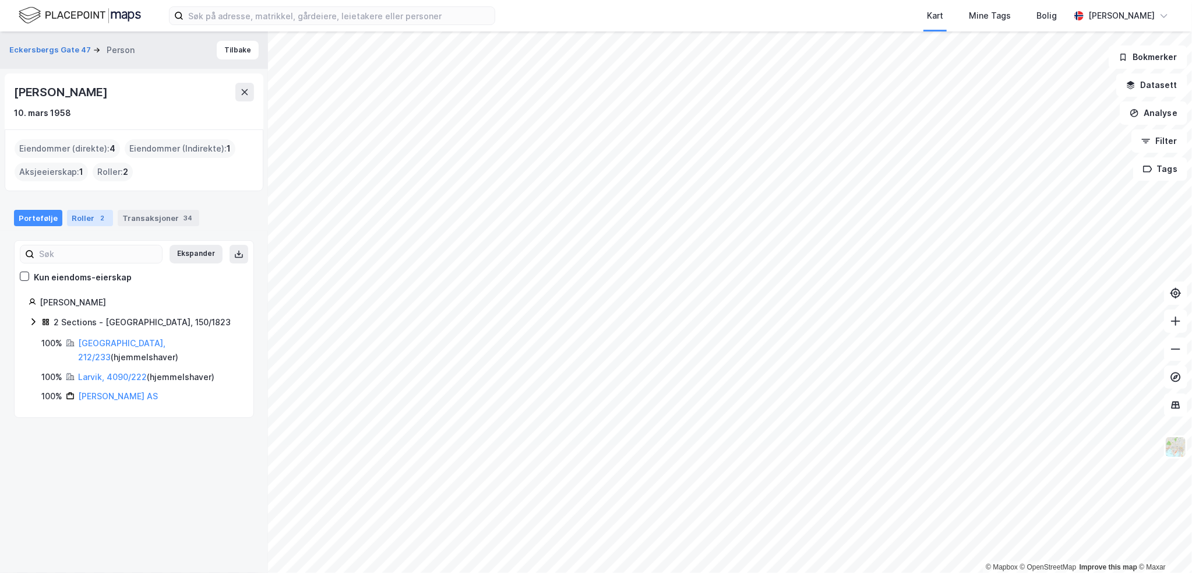
click at [93, 211] on div "Roller 2" at bounding box center [90, 218] width 46 height 16
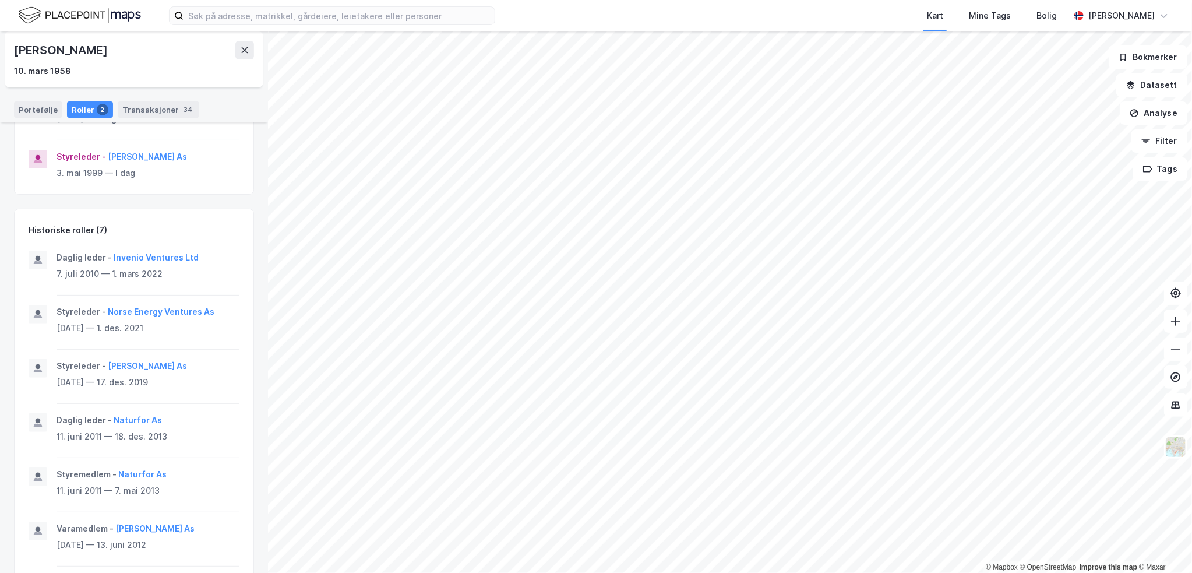
scroll to position [131, 0]
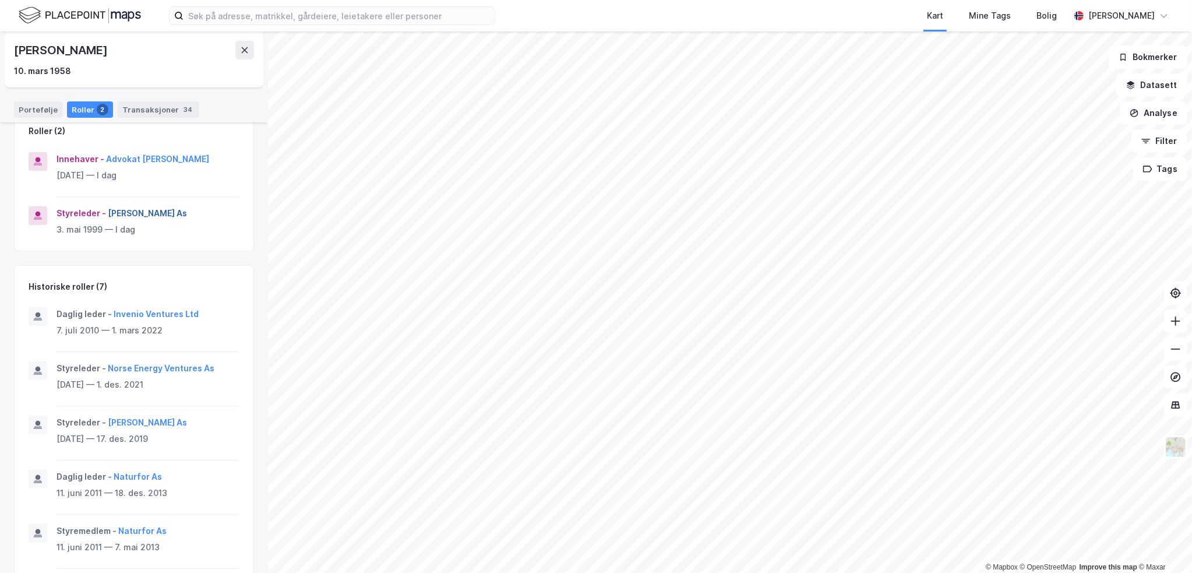
click at [0, 0] on button "[PERSON_NAME] As" at bounding box center [0, 0] width 0 height 0
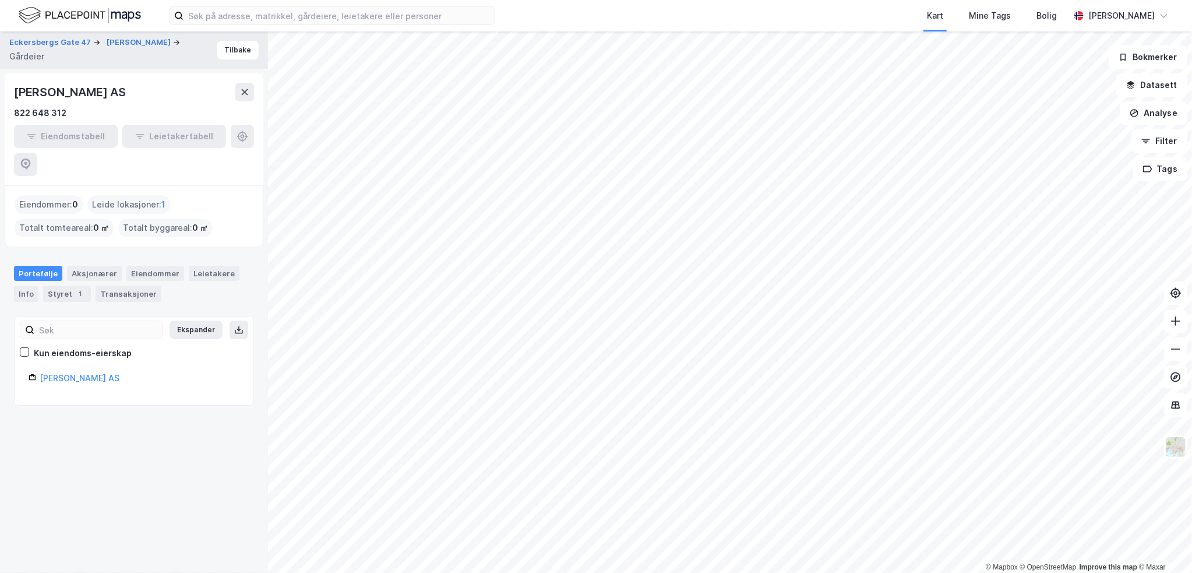
click at [65, 94] on div "[PERSON_NAME] AS" at bounding box center [71, 92] width 114 height 19
click at [241, 91] on icon at bounding box center [244, 91] width 9 height 9
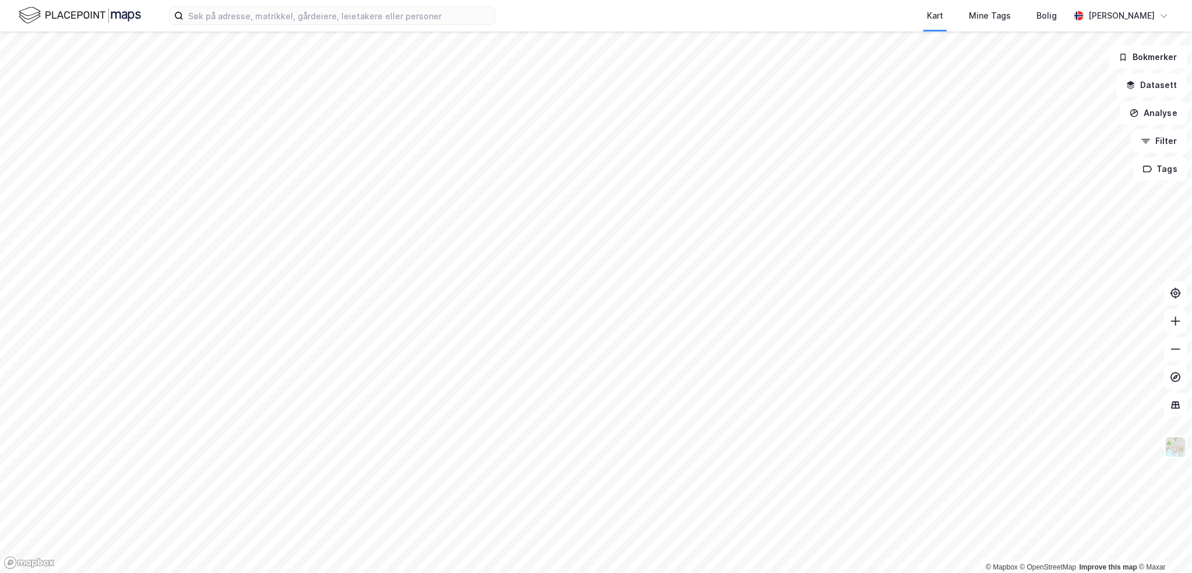
click at [389, 572] on html "Kart Mine Tags [PERSON_NAME] [PERSON_NAME] © Mapbox © OpenStreetMap Improve thi…" at bounding box center [596, 286] width 1192 height 573
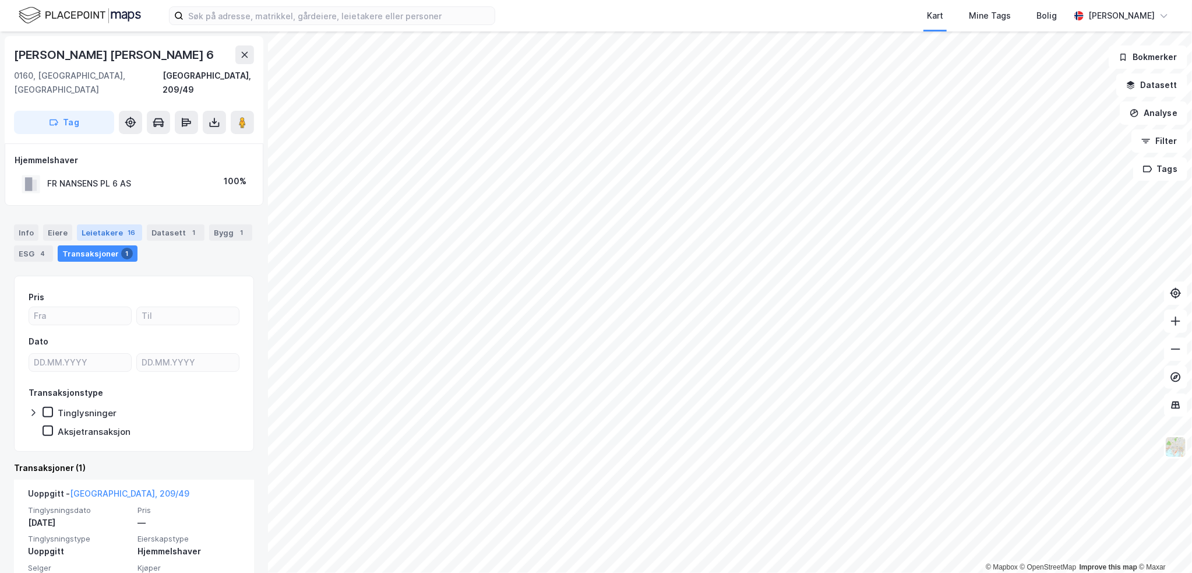
click at [125, 227] on div "16" at bounding box center [131, 233] width 12 height 12
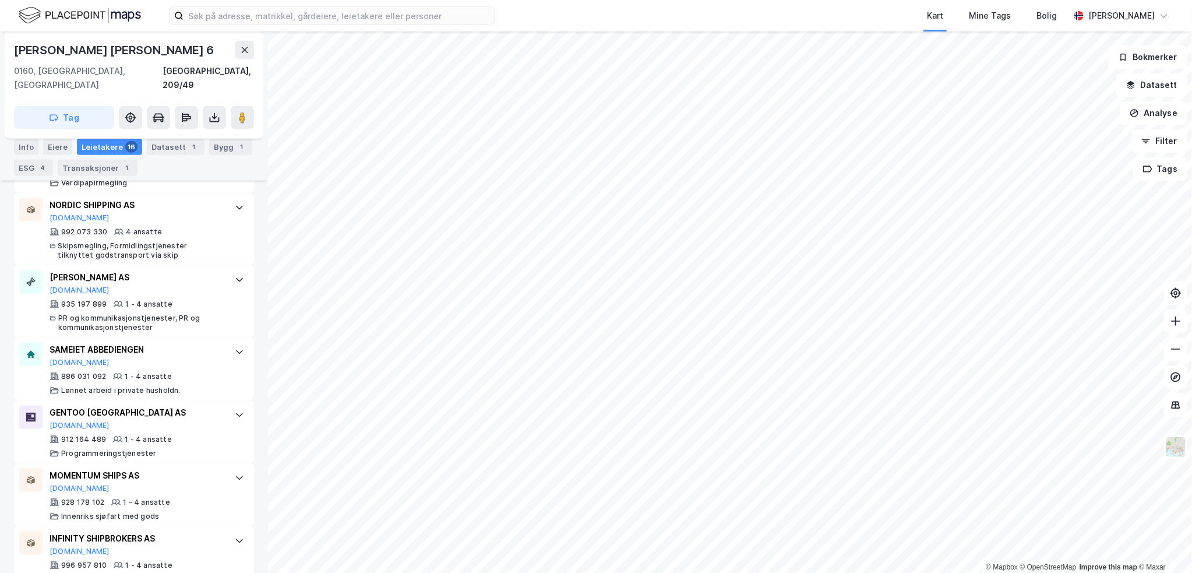
scroll to position [995, 0]
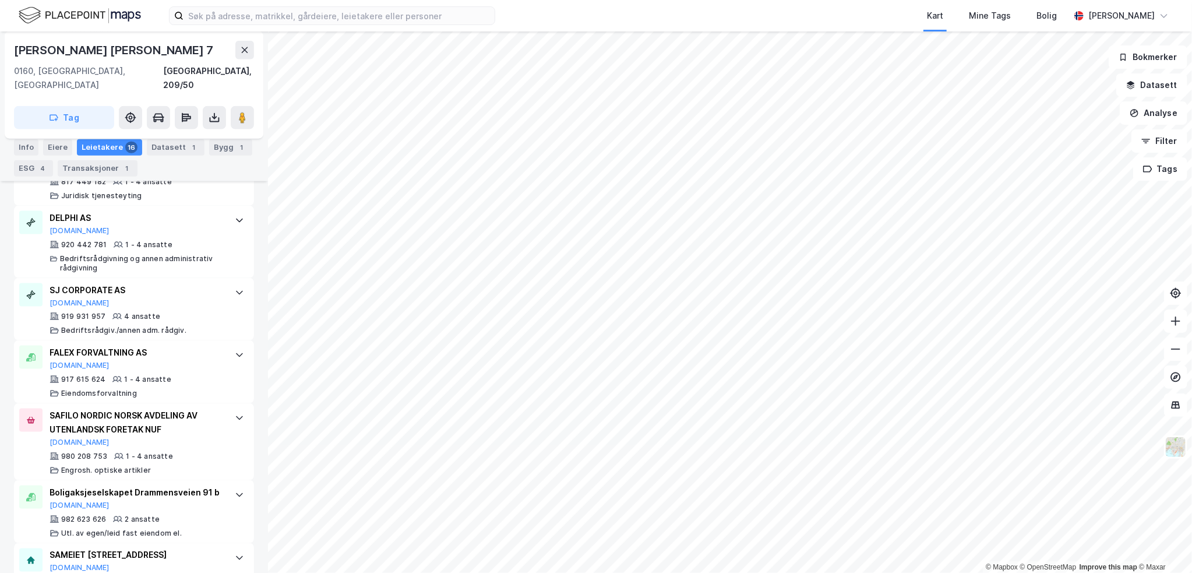
scroll to position [1001, 0]
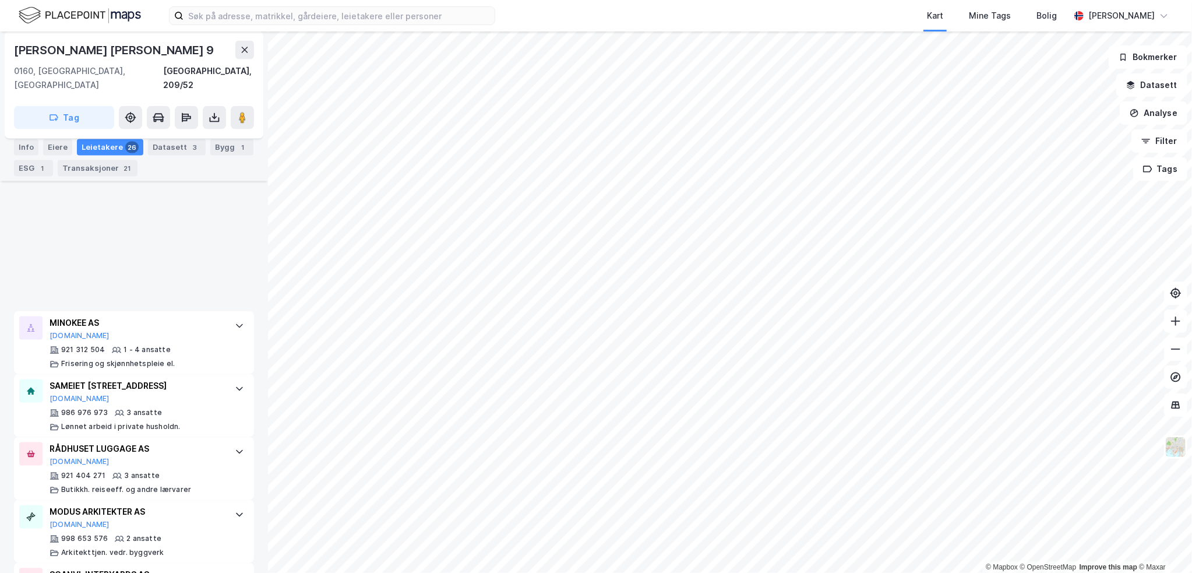
scroll to position [1643, 0]
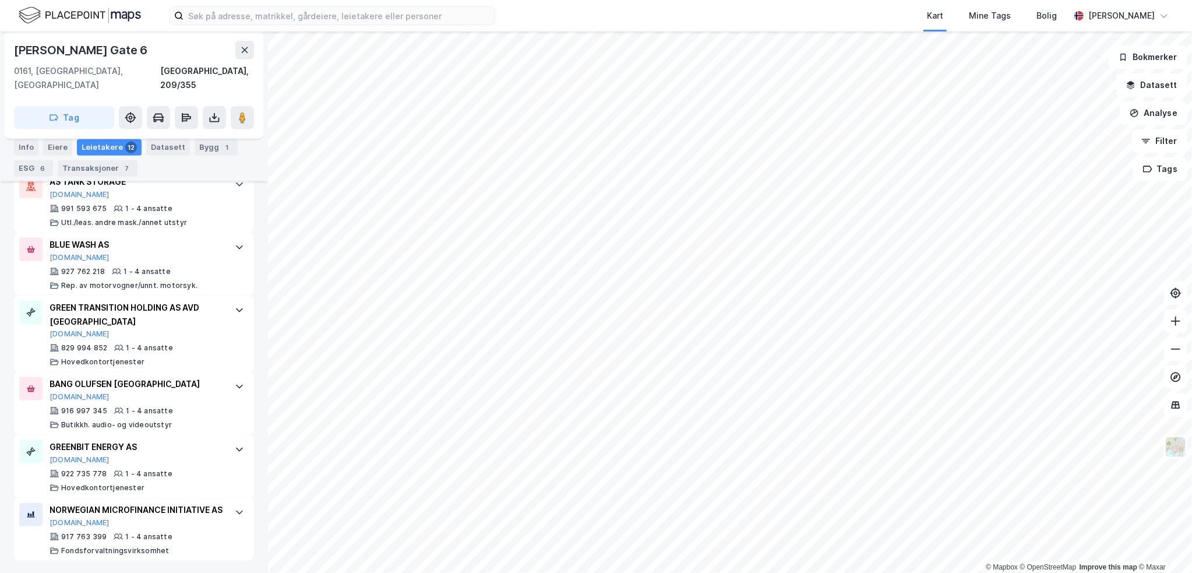
scroll to position [754, 0]
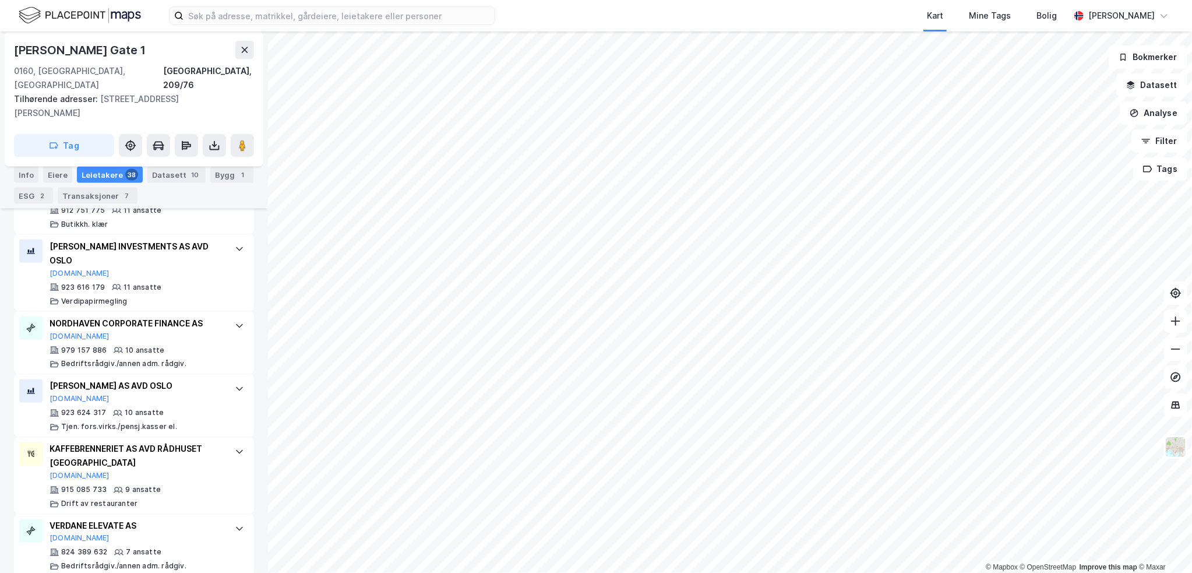
scroll to position [1221, 0]
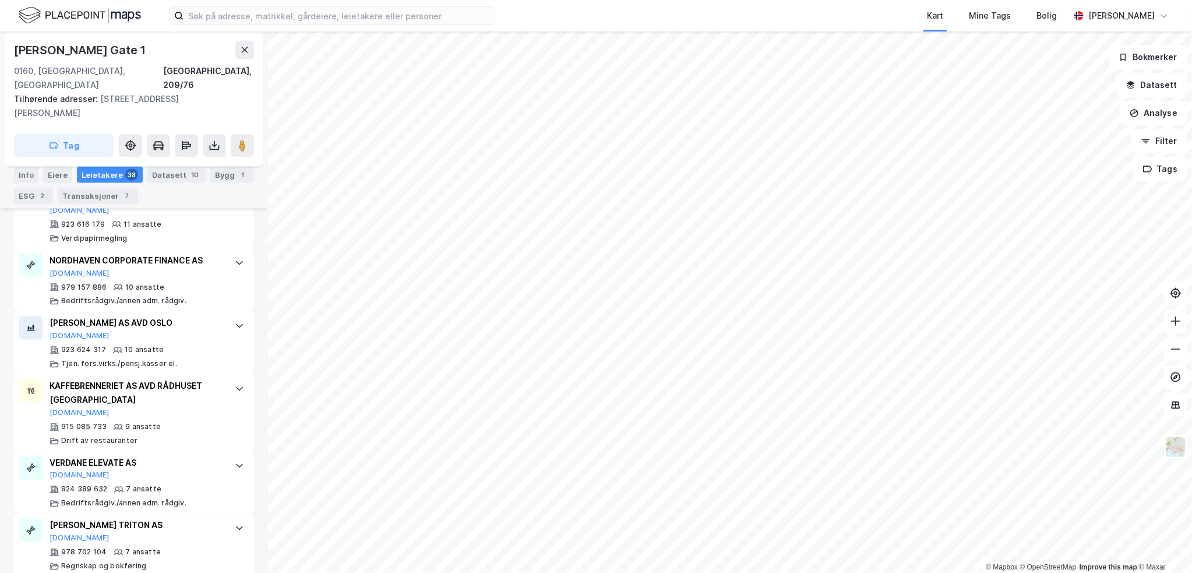
click at [242, 37] on div "Hieronymus [STREET_ADDRESS] Tilhørende adresser: [STREET_ADDRESS][GEOGRAPHIC_DA…" at bounding box center [134, 98] width 259 height 135
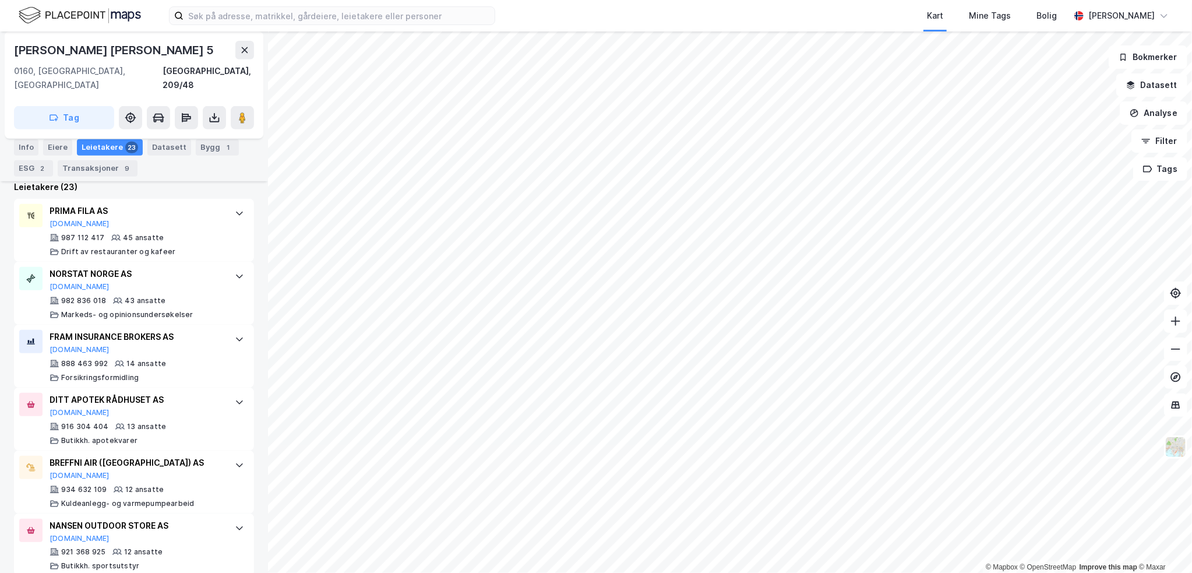
scroll to position [350, 0]
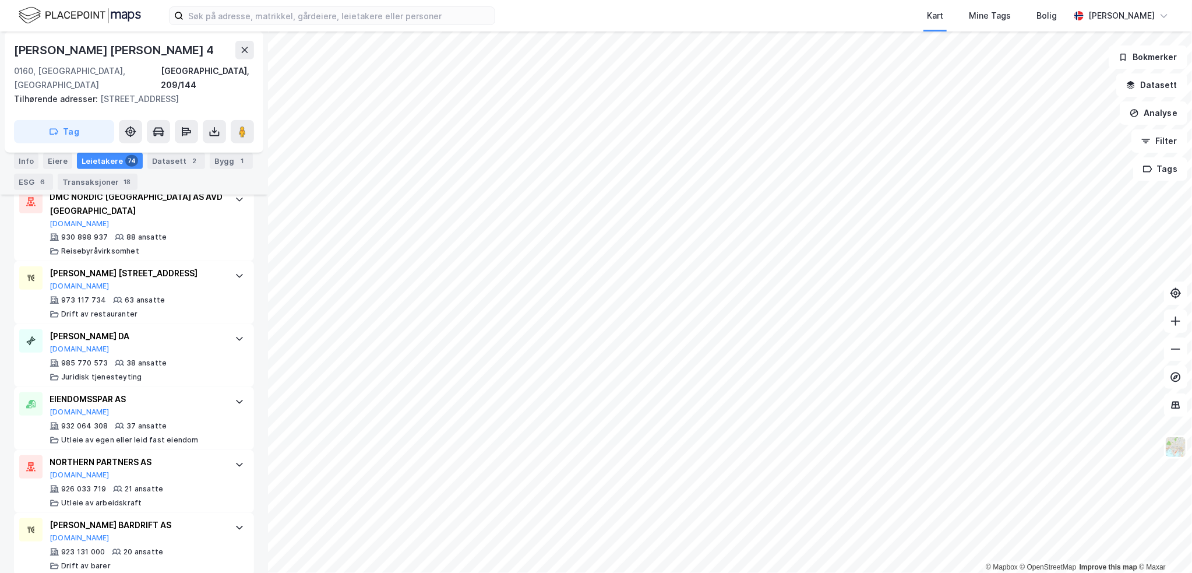
scroll to position [641, 0]
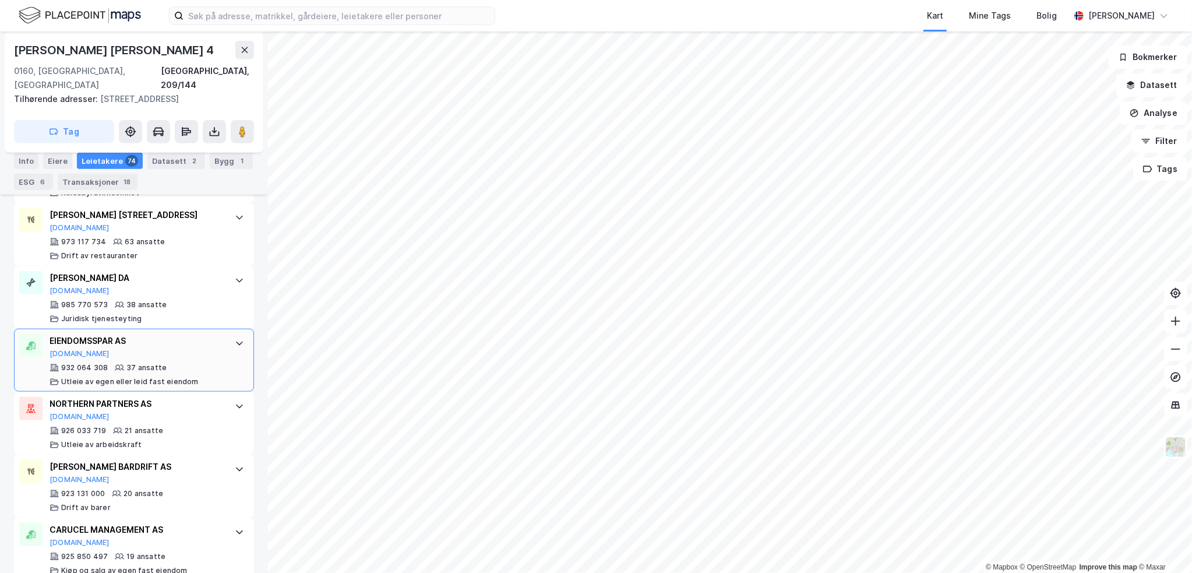
click at [133, 334] on div "EIENDOMSSPAR AS" at bounding box center [137, 341] width 174 height 14
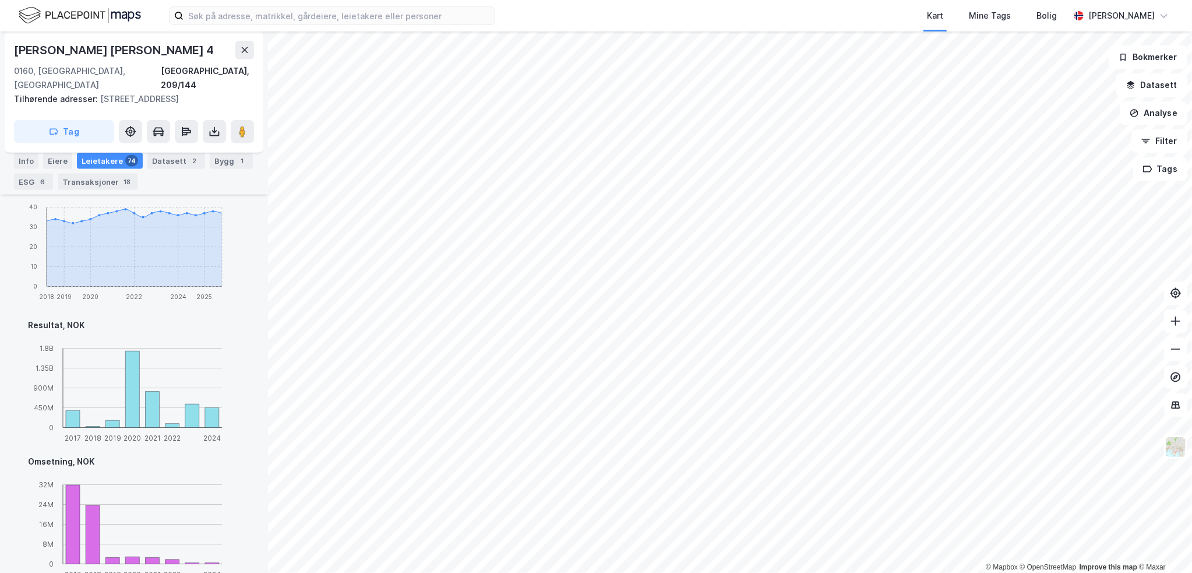
scroll to position [1282, 0]
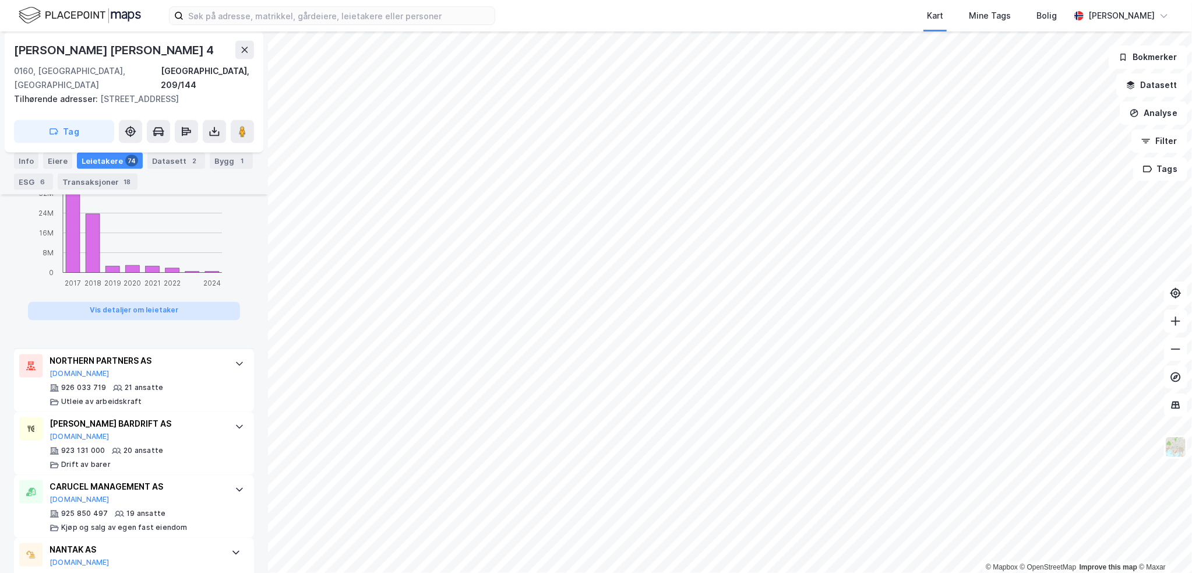
click at [168, 302] on button "Vis detaljer om leietaker" at bounding box center [134, 311] width 212 height 19
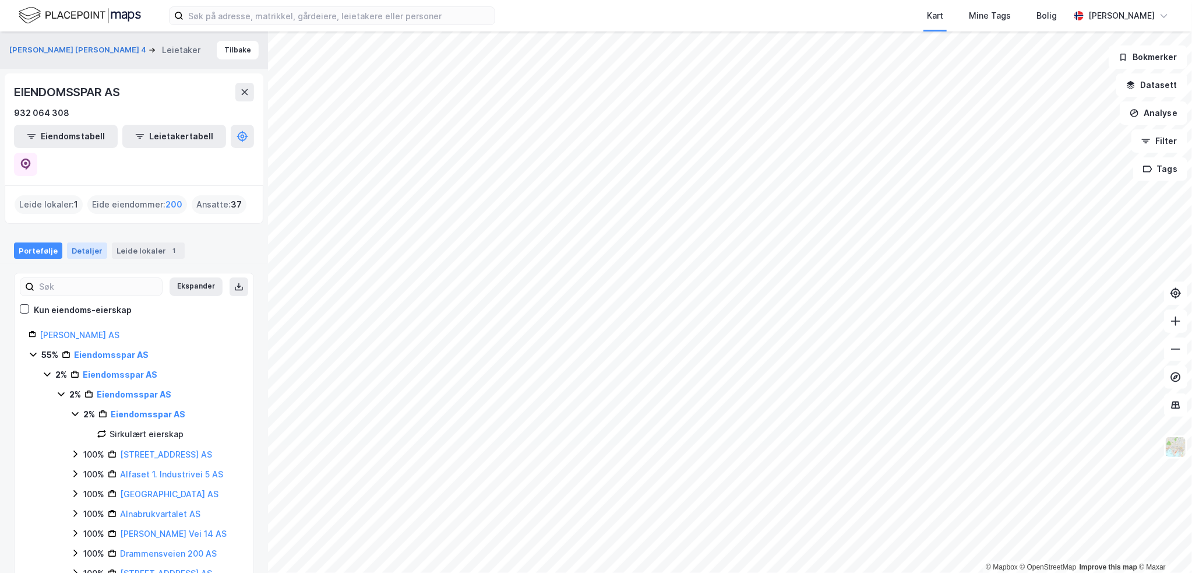
click at [90, 242] on div "Detaljer" at bounding box center [87, 250] width 40 height 16
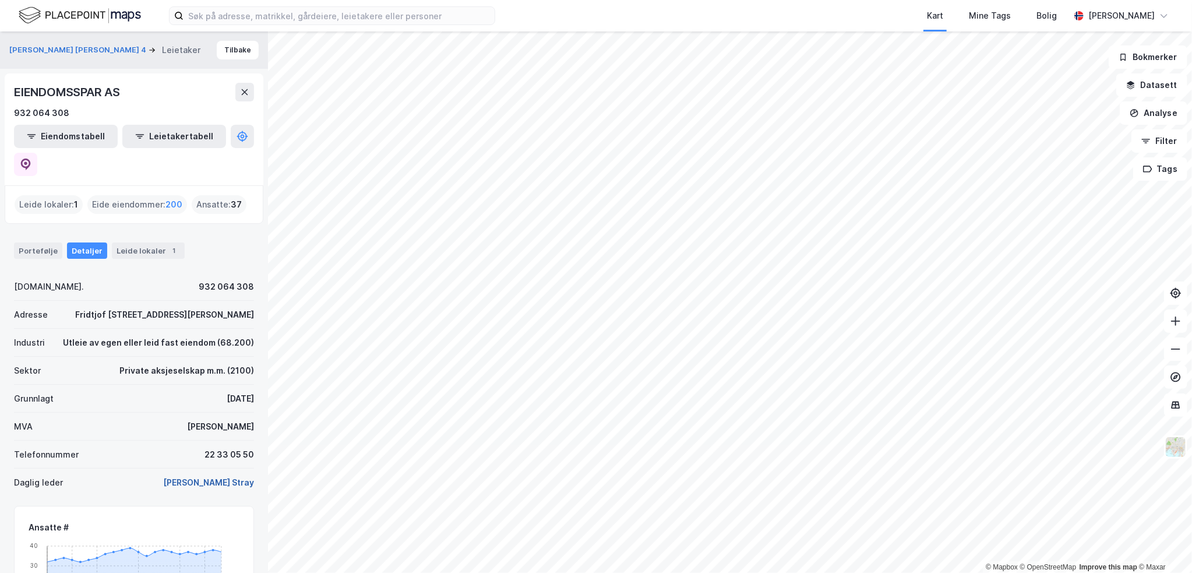
click at [0, 0] on button "[PERSON_NAME] Stray" at bounding box center [0, 0] width 0 height 0
